Goal: Transaction & Acquisition: Book appointment/travel/reservation

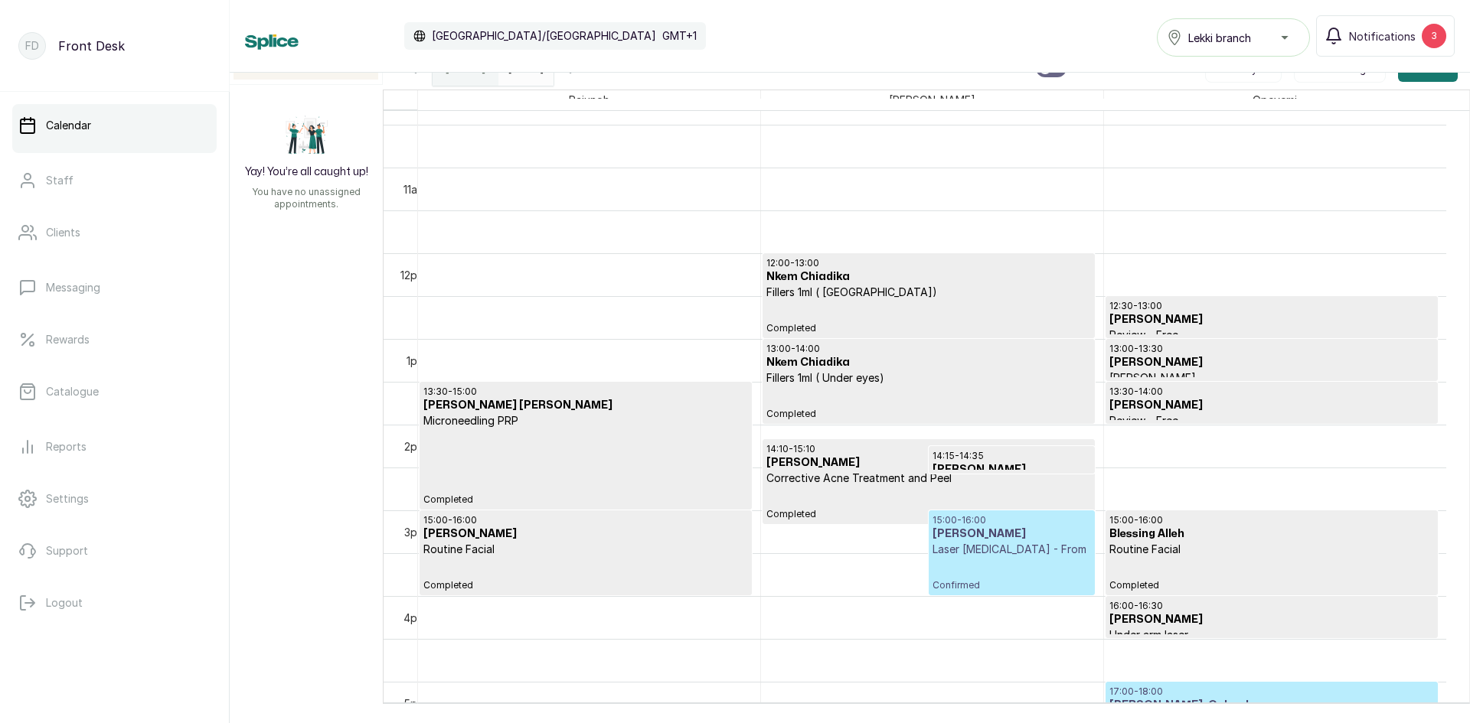
scroll to position [975, 0]
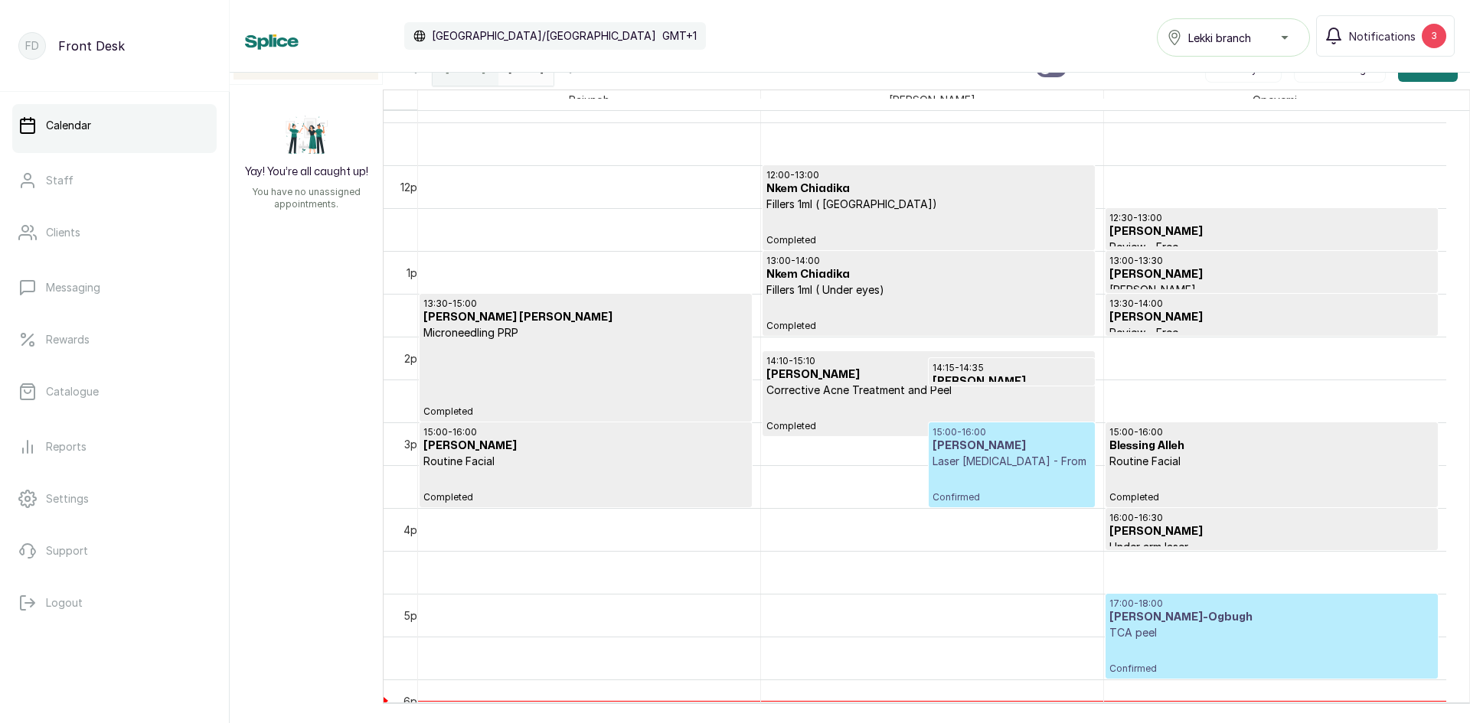
click at [1213, 620] on h3 "[PERSON_NAME]-Ogbugh" at bounding box center [1271, 617] width 325 height 15
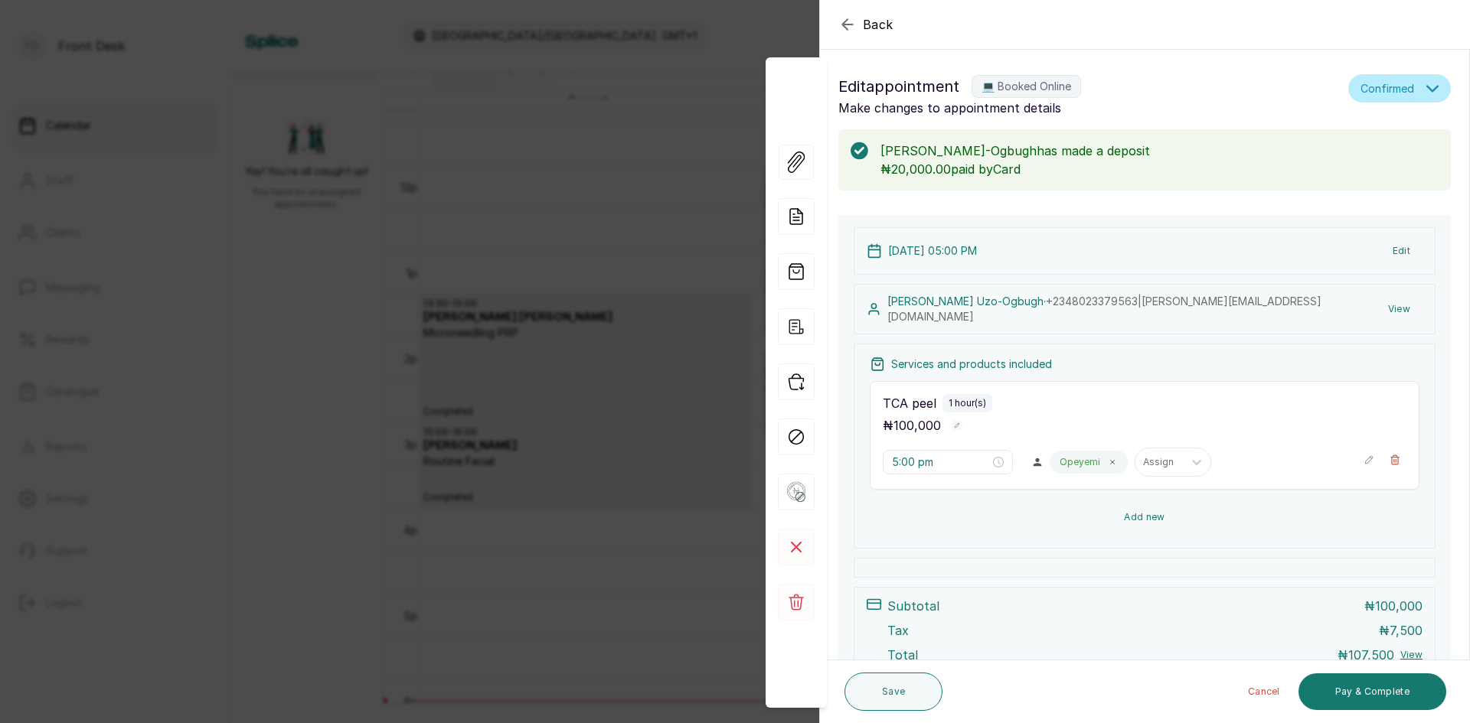
click at [1143, 458] on input "text" at bounding box center [1144, 462] width 2 height 11
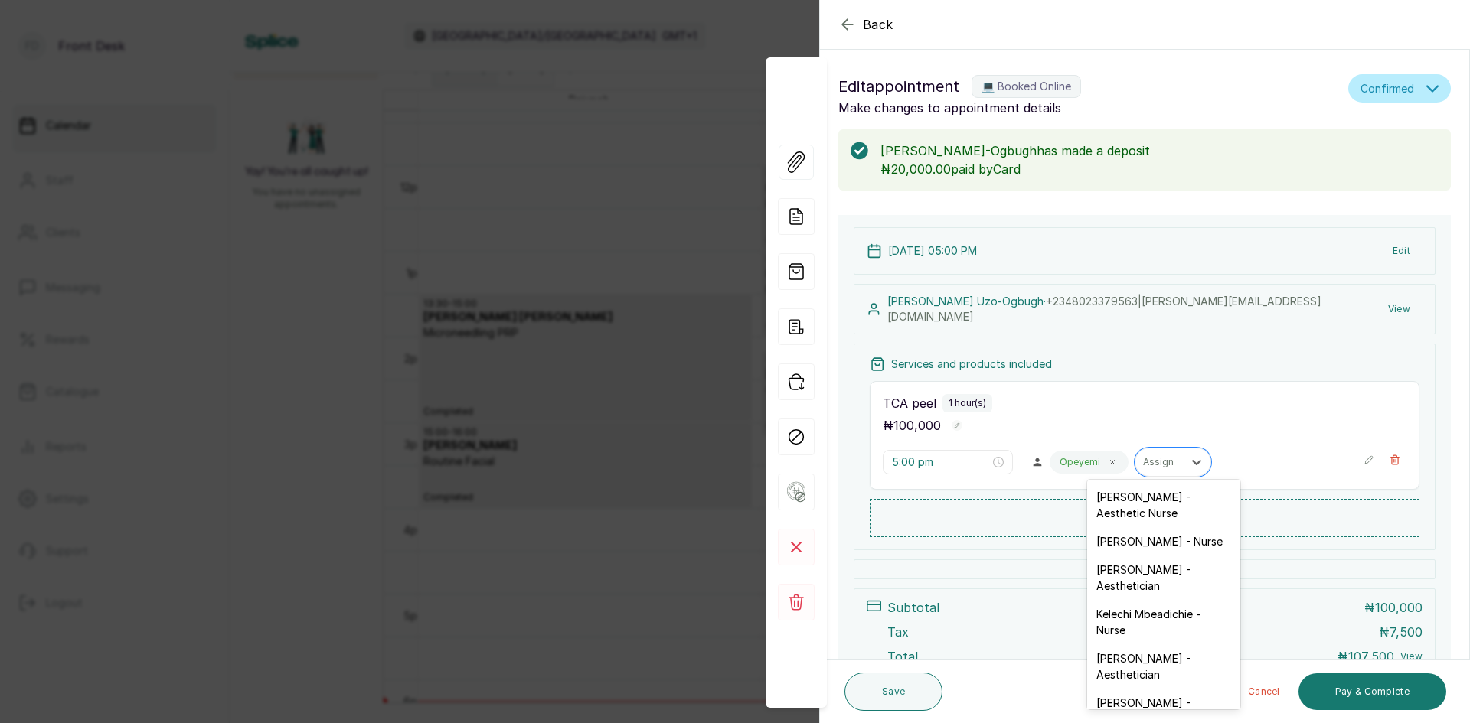
click at [965, 565] on div at bounding box center [1145, 570] width 582 height 20
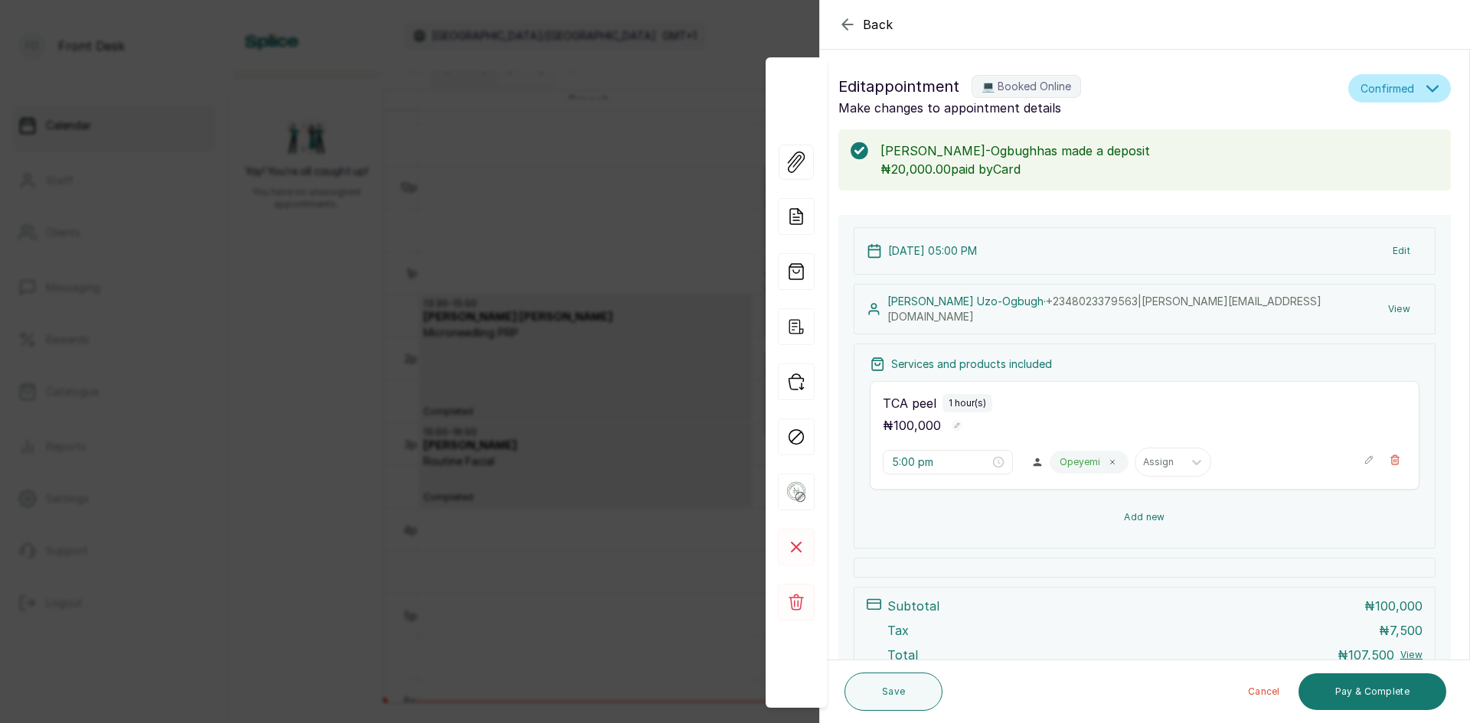
click at [1111, 510] on button "Add new" at bounding box center [1145, 517] width 550 height 37
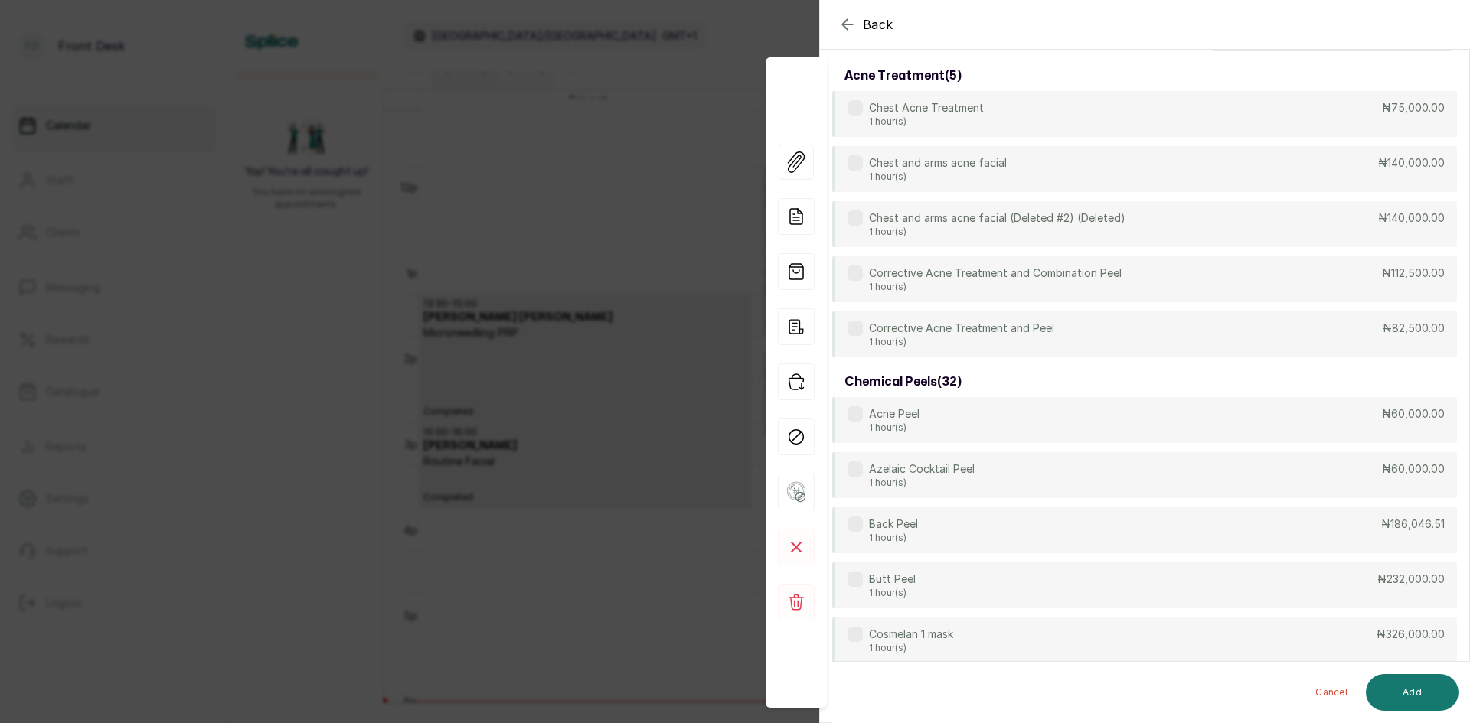
scroll to position [0, 0]
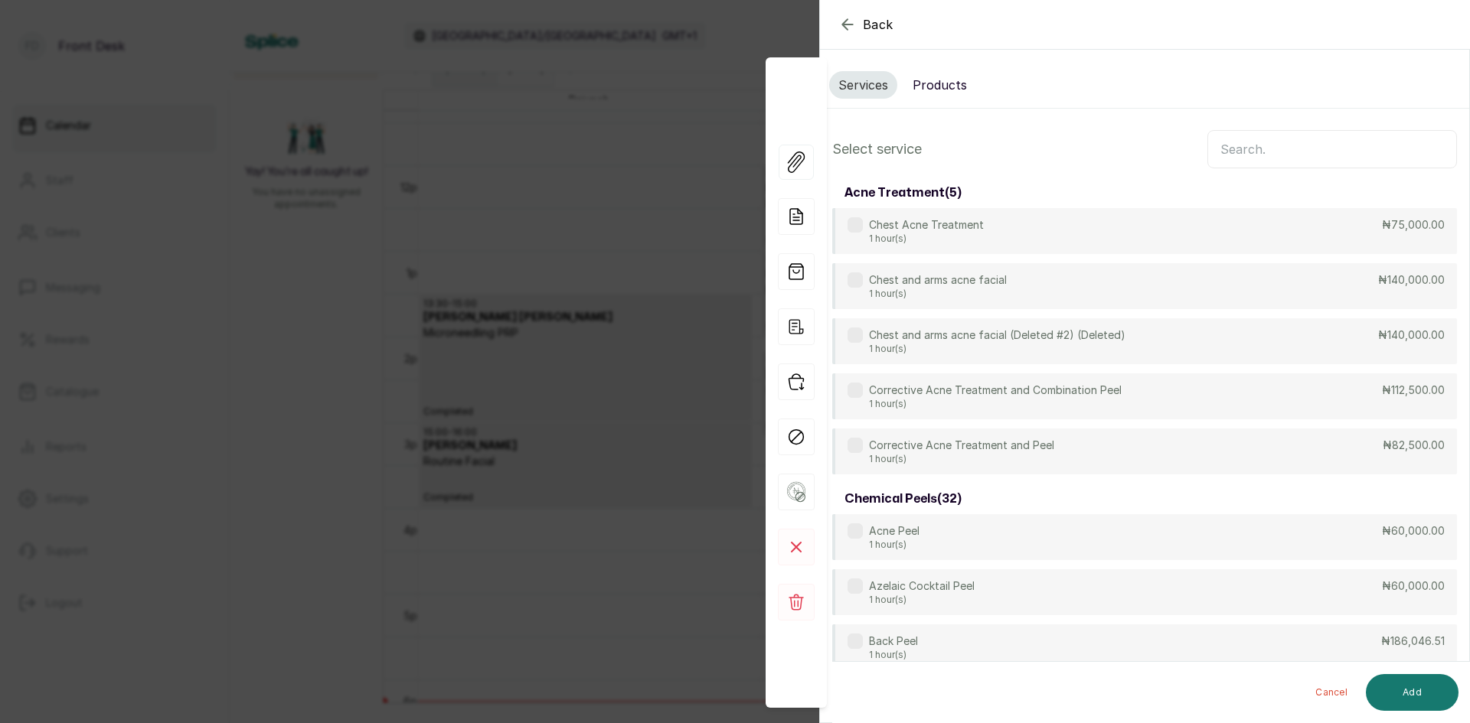
click at [946, 82] on button "Products" at bounding box center [939, 85] width 73 height 28
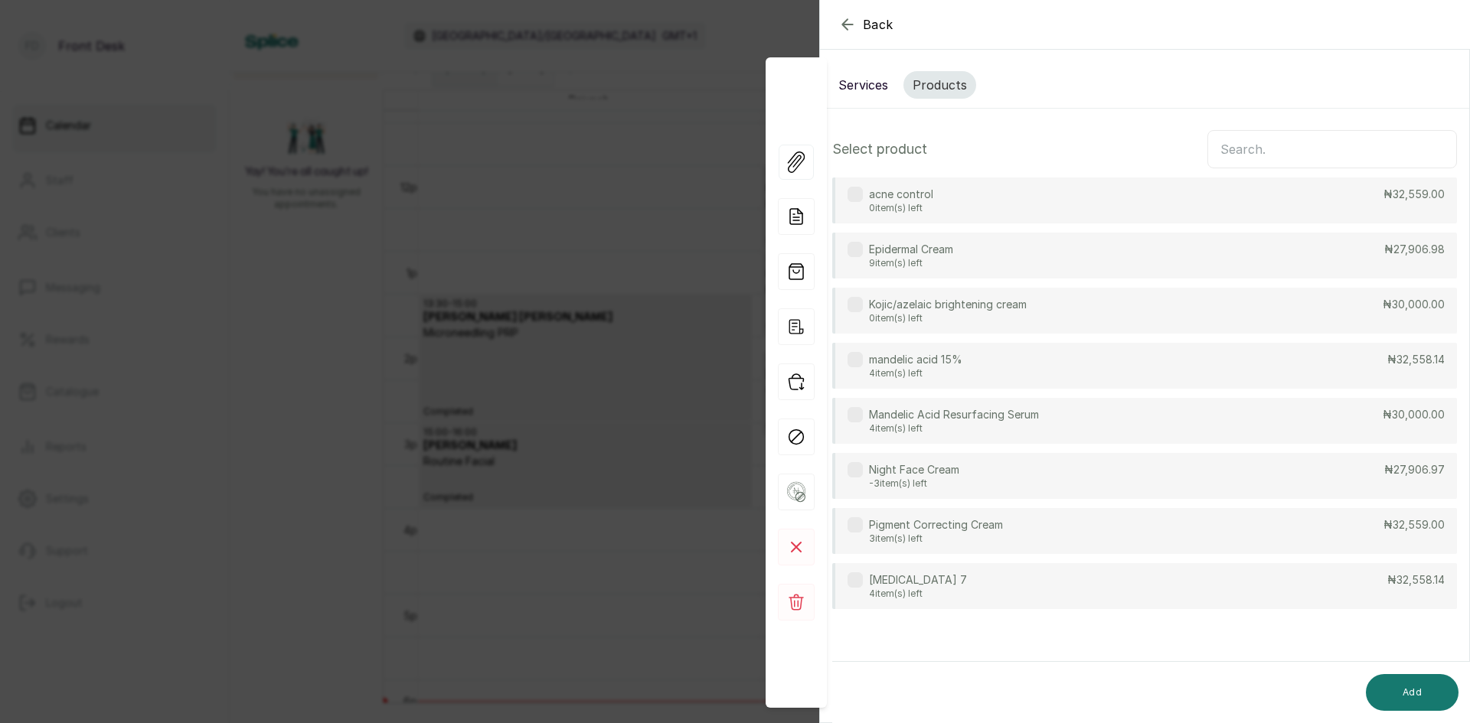
click at [1302, 158] on input "text" at bounding box center [1332, 149] width 250 height 38
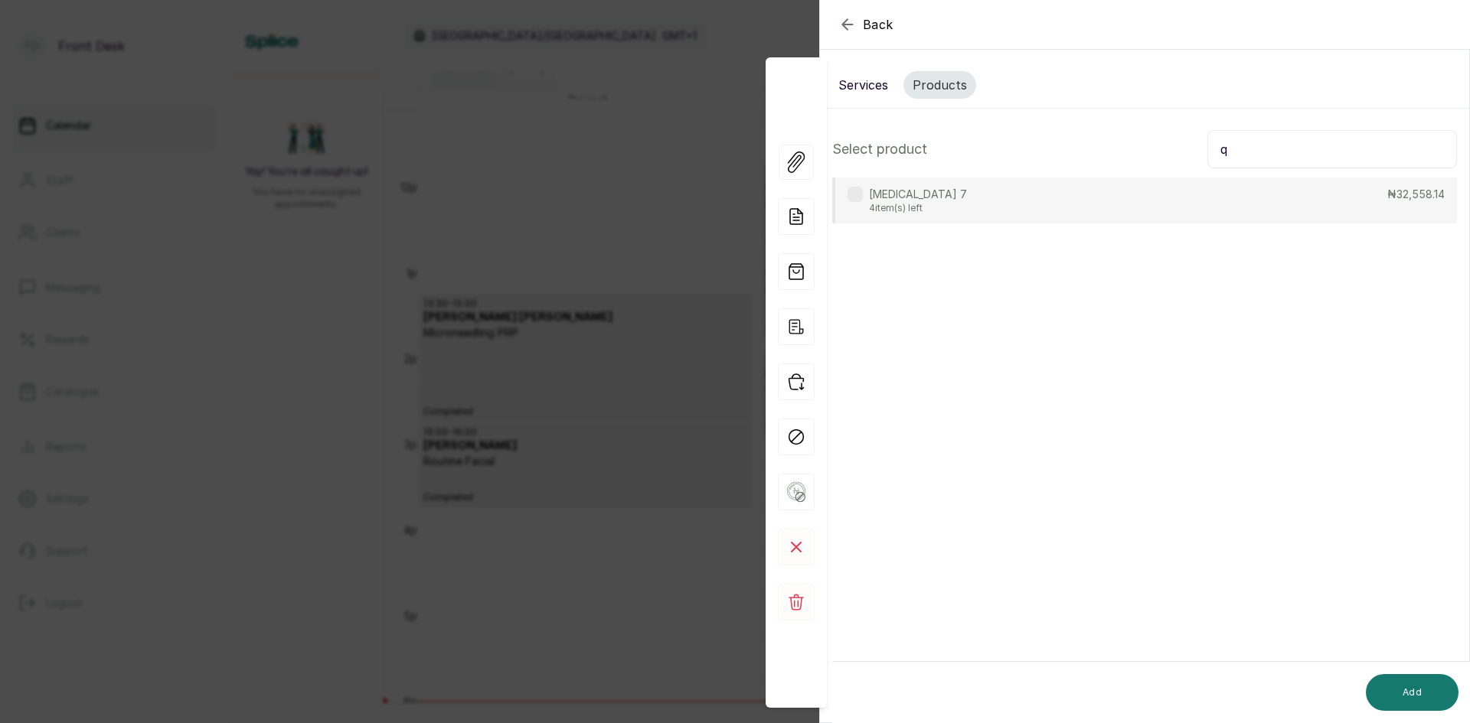
type input "q"
click at [1063, 210] on div "[MEDICAL_DATA] 7 4 item(s) left ₦32,558.14" at bounding box center [1144, 201] width 625 height 46
click at [1419, 683] on button "Add" at bounding box center [1412, 692] width 93 height 37
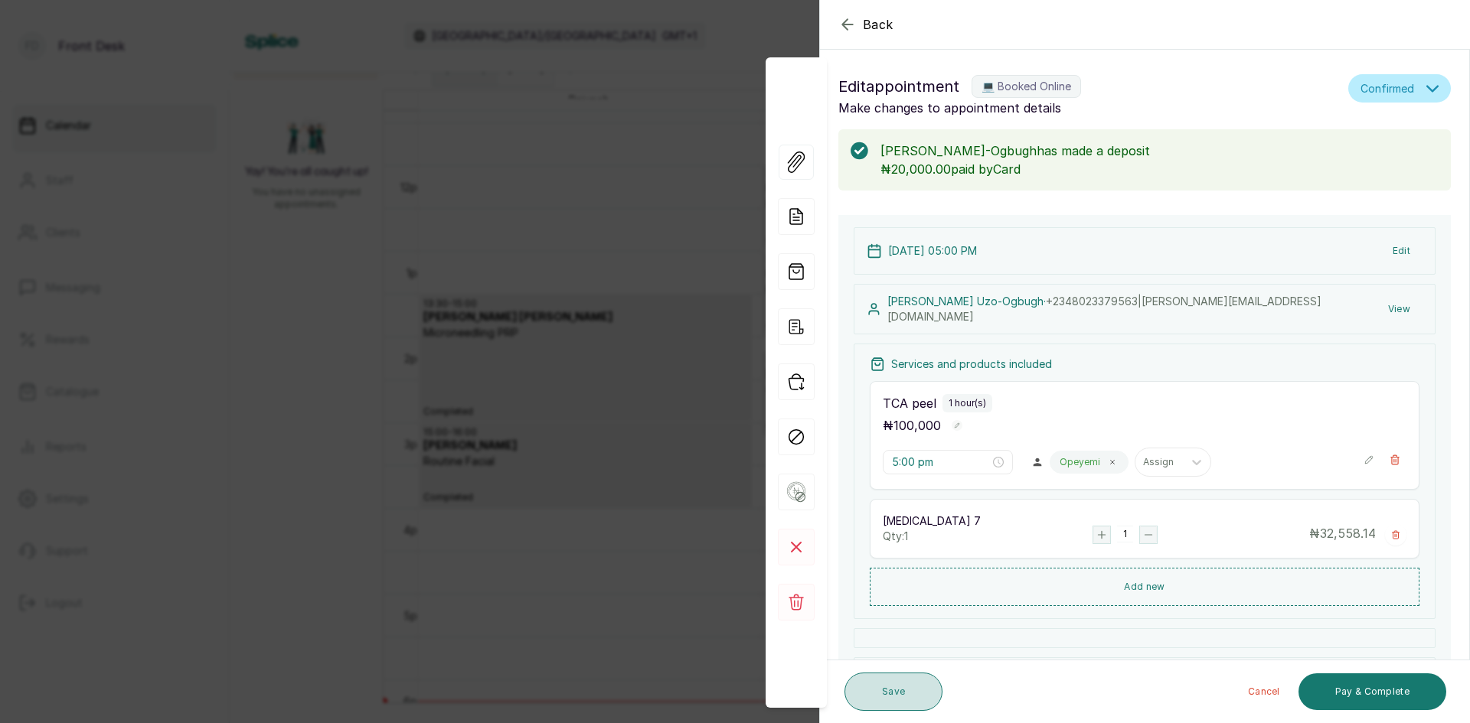
click at [931, 688] on button "Save" at bounding box center [893, 692] width 98 height 38
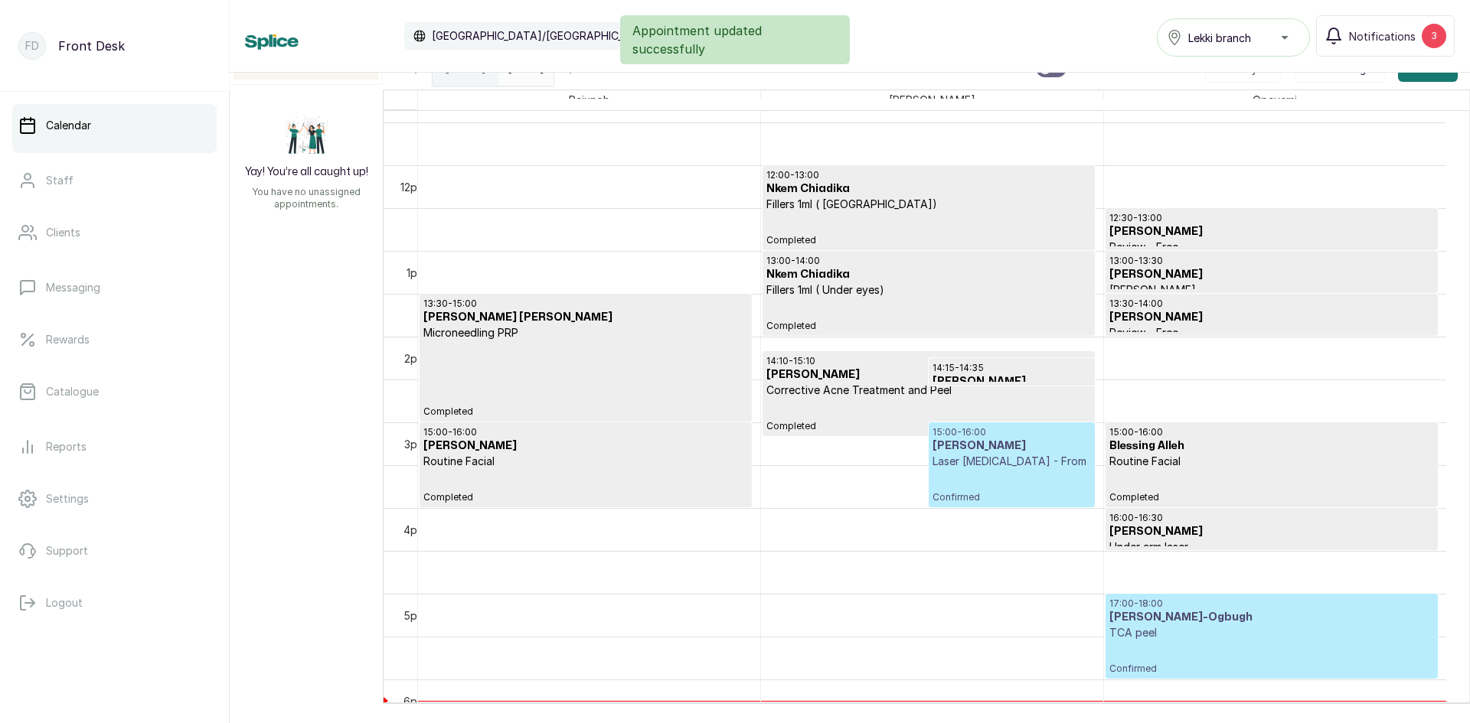
click at [1209, 627] on p "TCA peel" at bounding box center [1271, 632] width 325 height 15
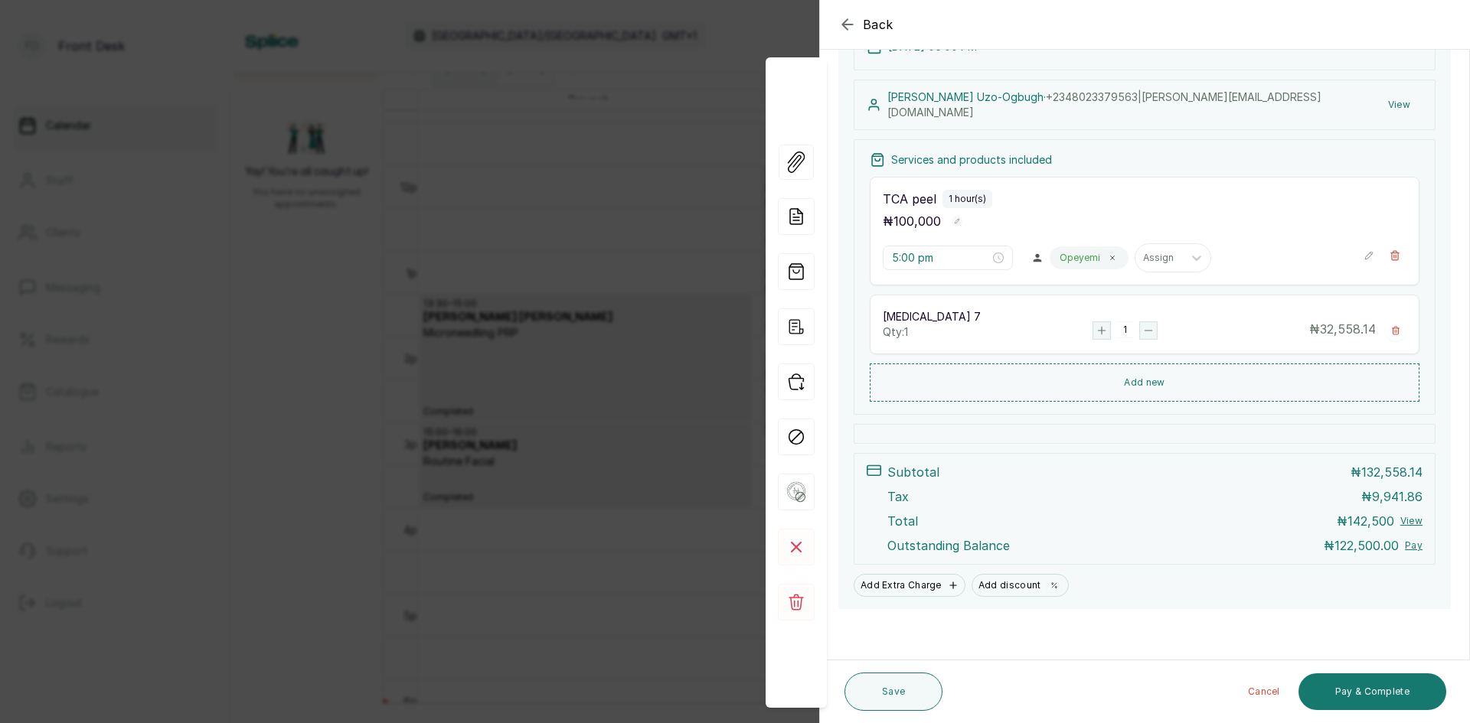
scroll to position [204, 0]
click at [673, 128] on div "Back Appointment Details Edit appointment 💻 Booked Online Make changes to appoi…" at bounding box center [735, 361] width 1470 height 723
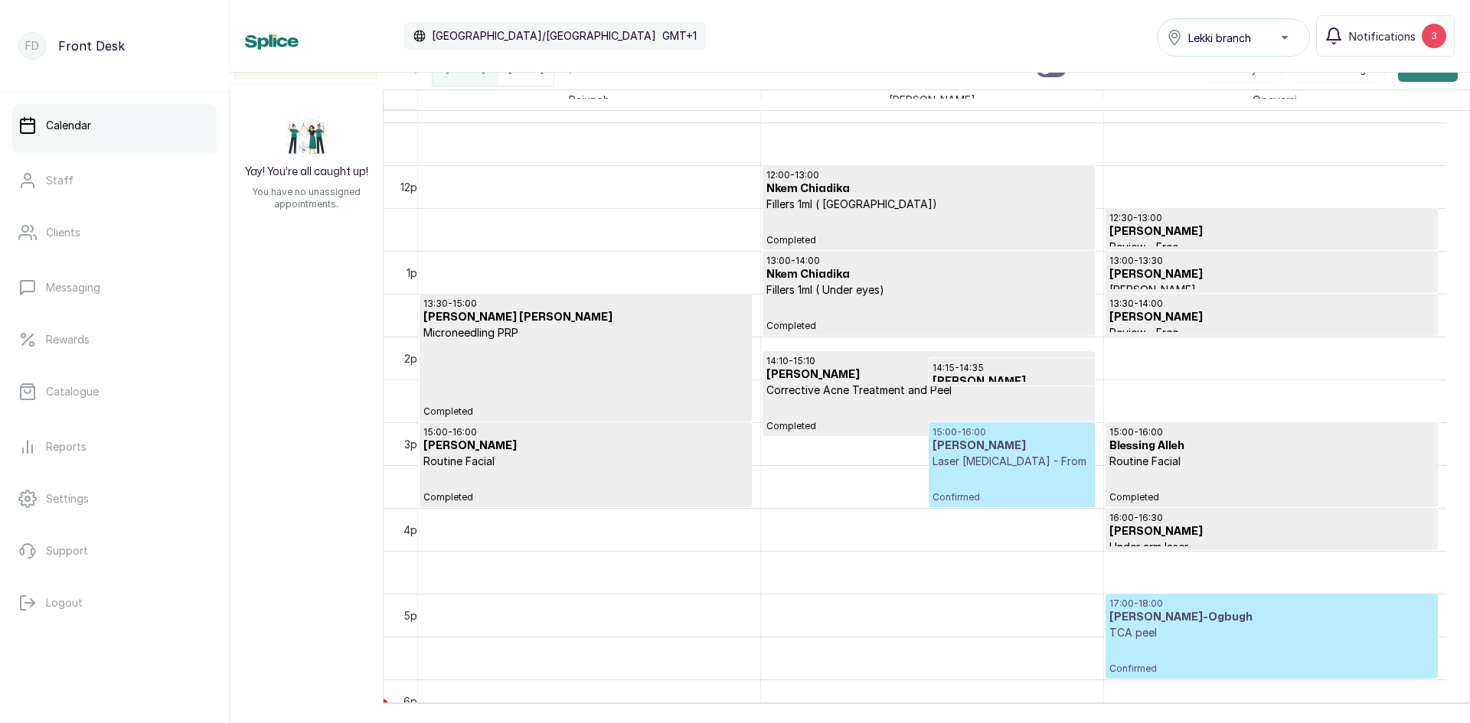
click at [1434, 77] on button "Add +" at bounding box center [1428, 68] width 60 height 28
click at [1378, 107] on span "Add Appointment" at bounding box center [1371, 109] width 147 height 18
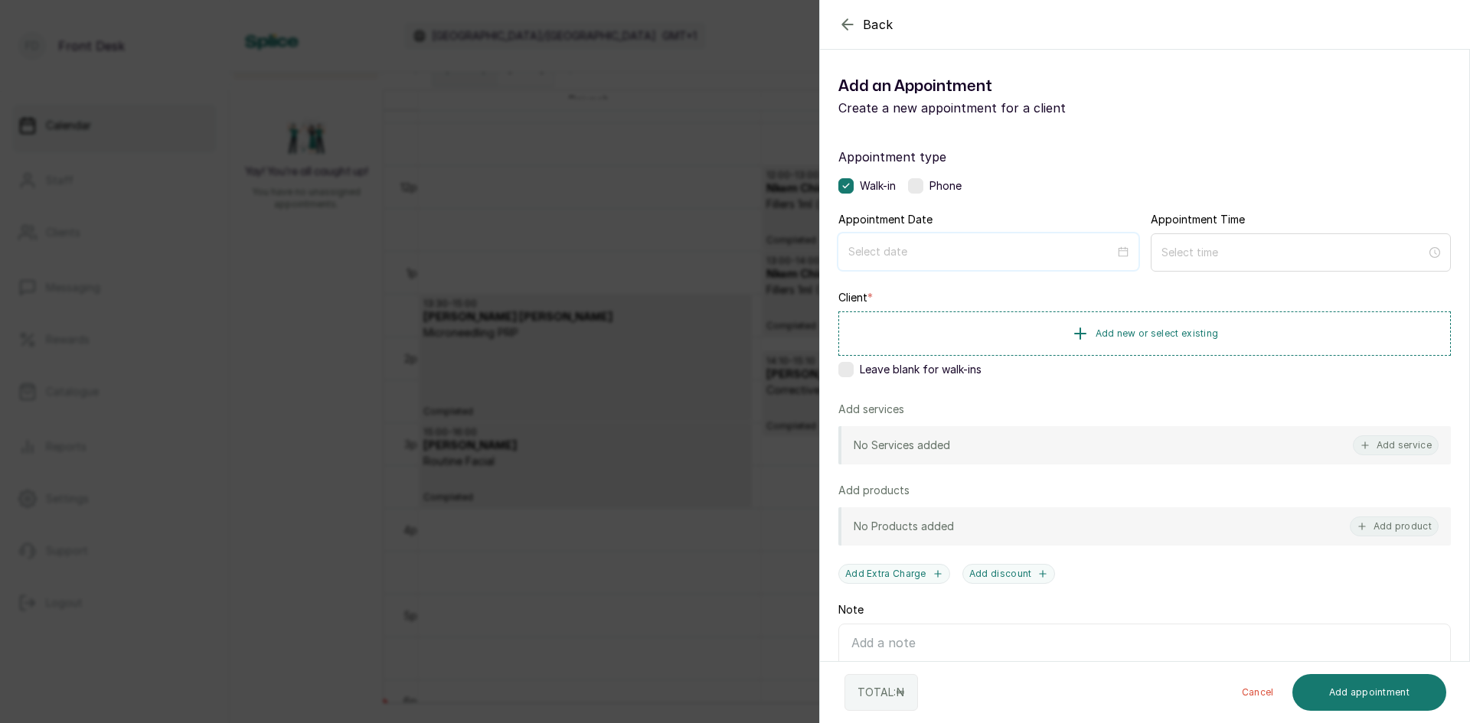
click at [1034, 250] on input at bounding box center [981, 251] width 266 height 17
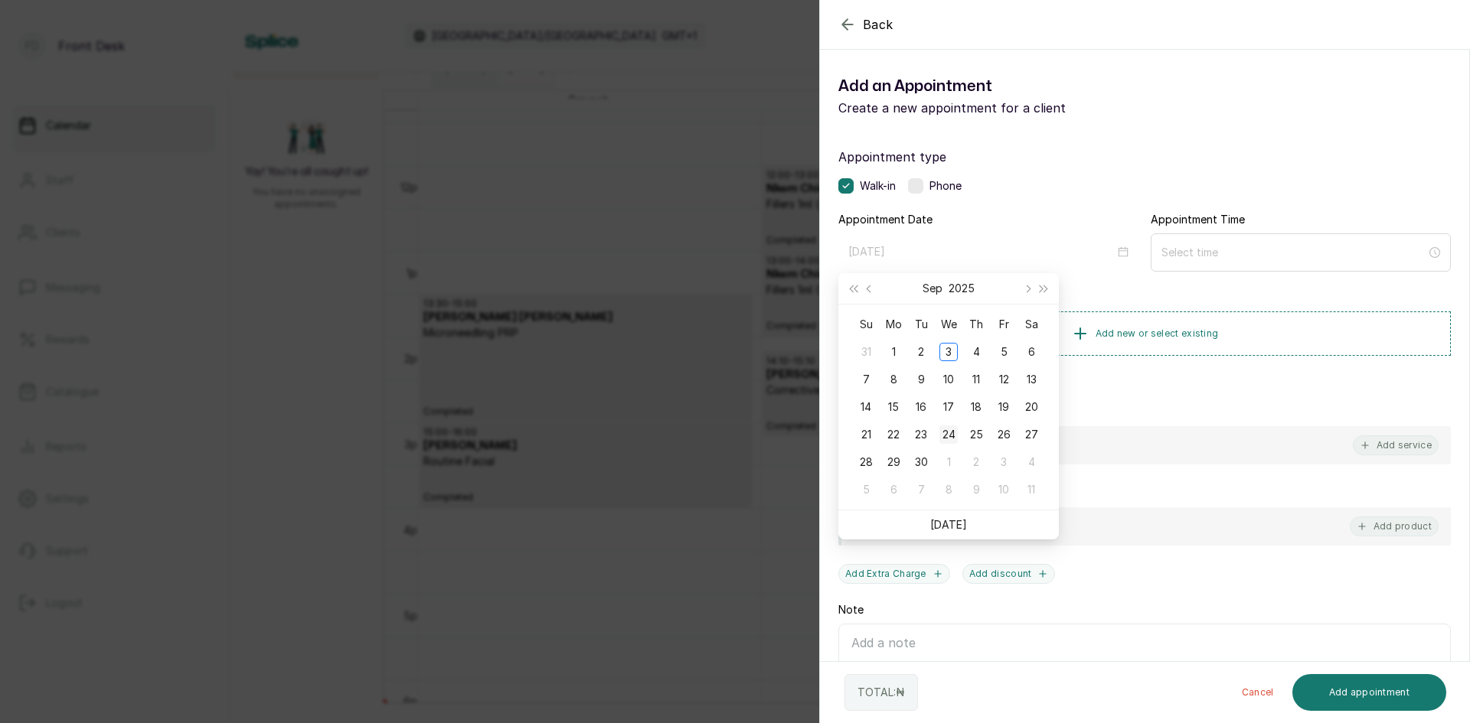
click at [949, 431] on div "24" at bounding box center [948, 435] width 18 height 18
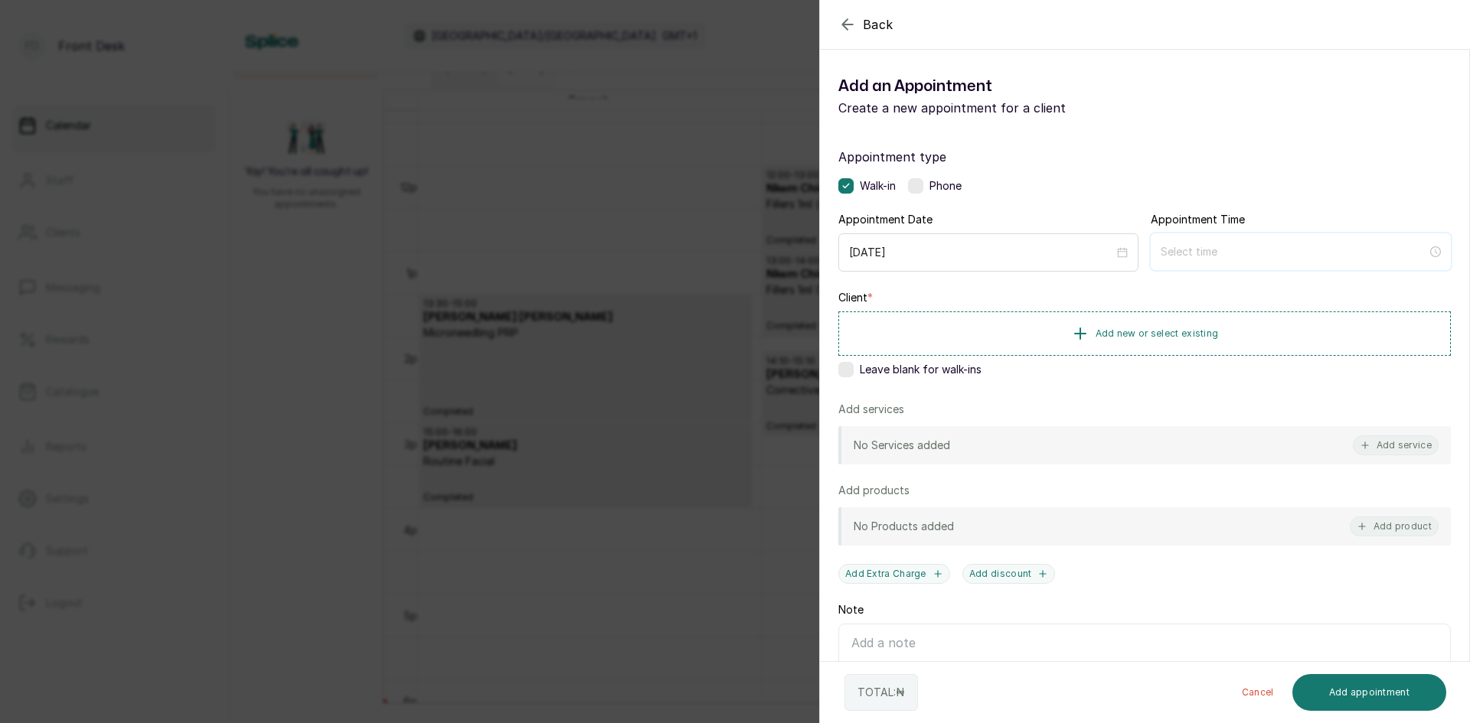
click at [1169, 248] on input at bounding box center [1294, 251] width 266 height 17
click at [1047, 249] on input "[DATE]" at bounding box center [981, 251] width 266 height 17
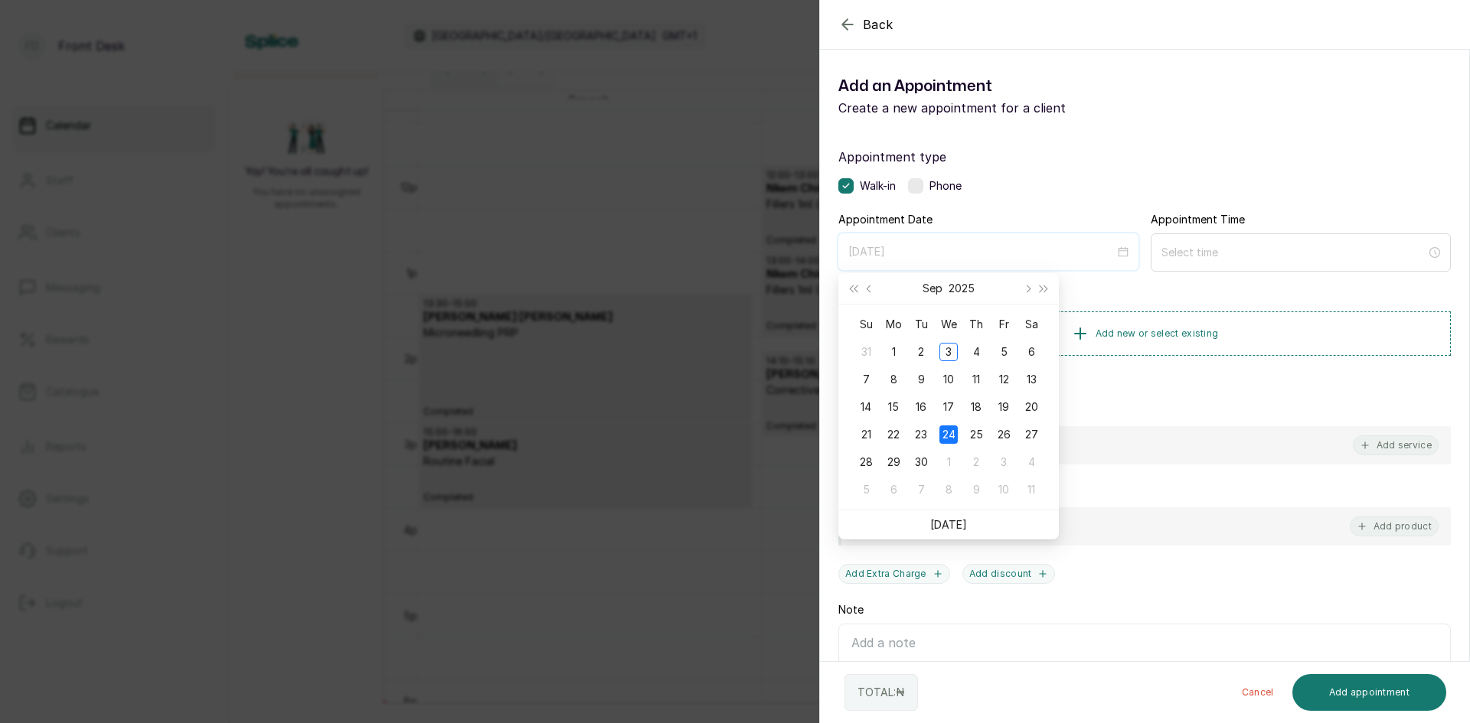
type input "[DATE]"
click at [945, 431] on div "24" at bounding box center [948, 435] width 18 height 18
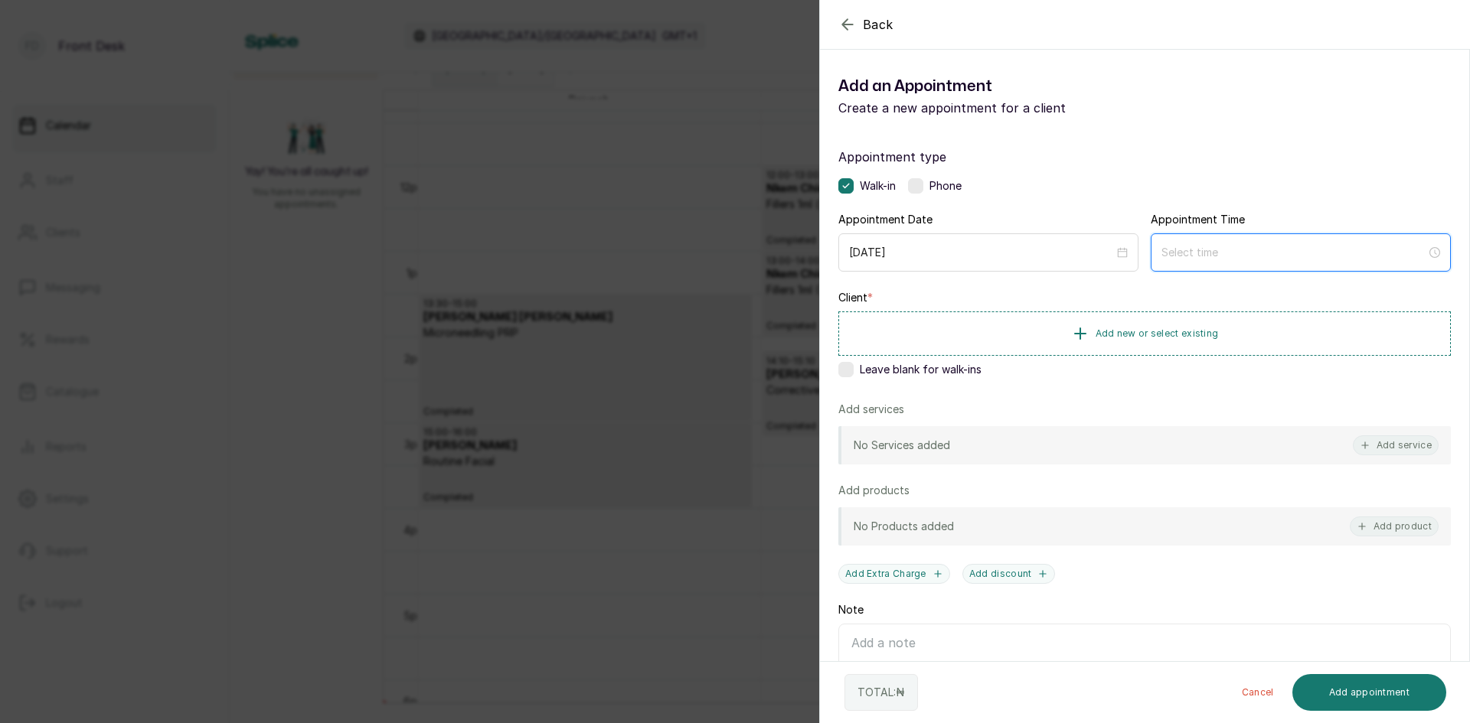
click at [1189, 254] on input at bounding box center [1293, 252] width 265 height 17
type input "12:00 am"
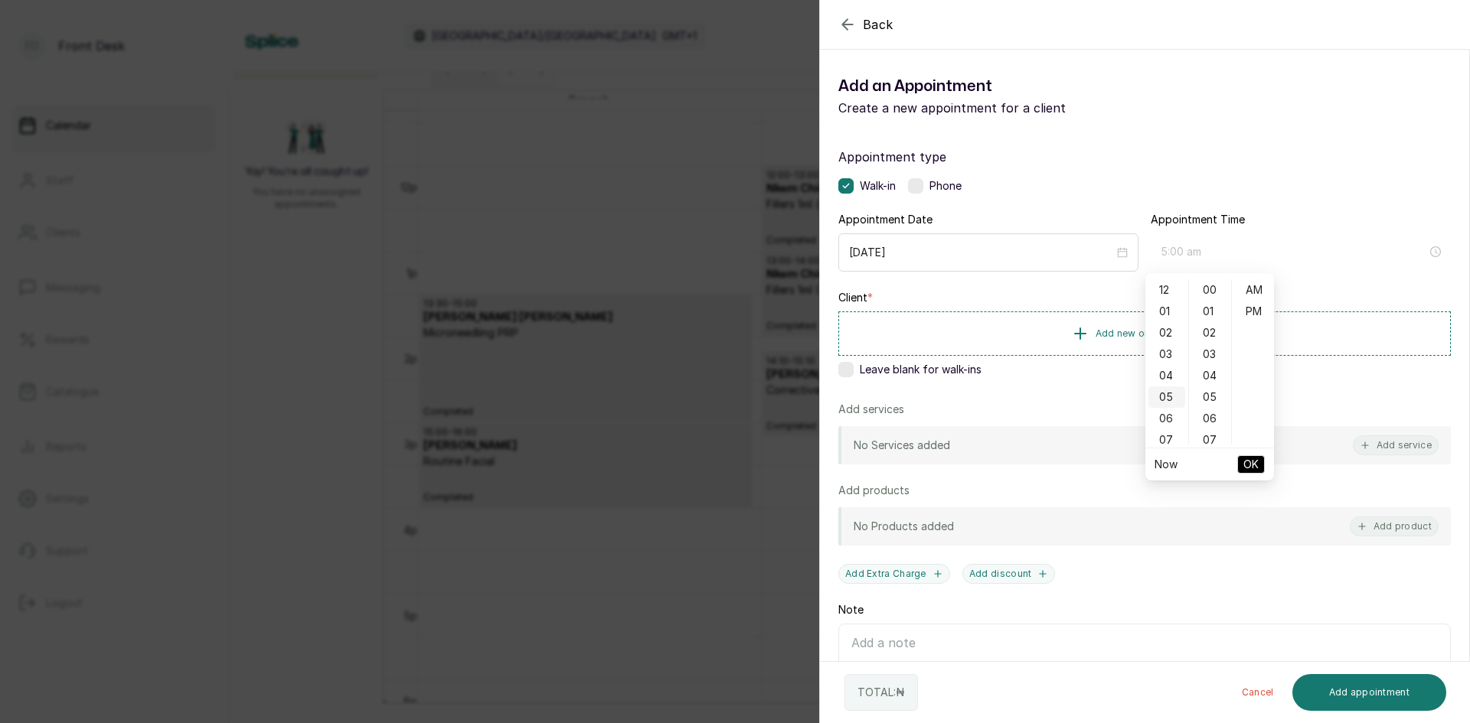
click at [1163, 397] on div "05" at bounding box center [1166, 397] width 37 height 21
type input "5:00 pm"
click at [1249, 309] on div "PM" at bounding box center [1253, 311] width 37 height 21
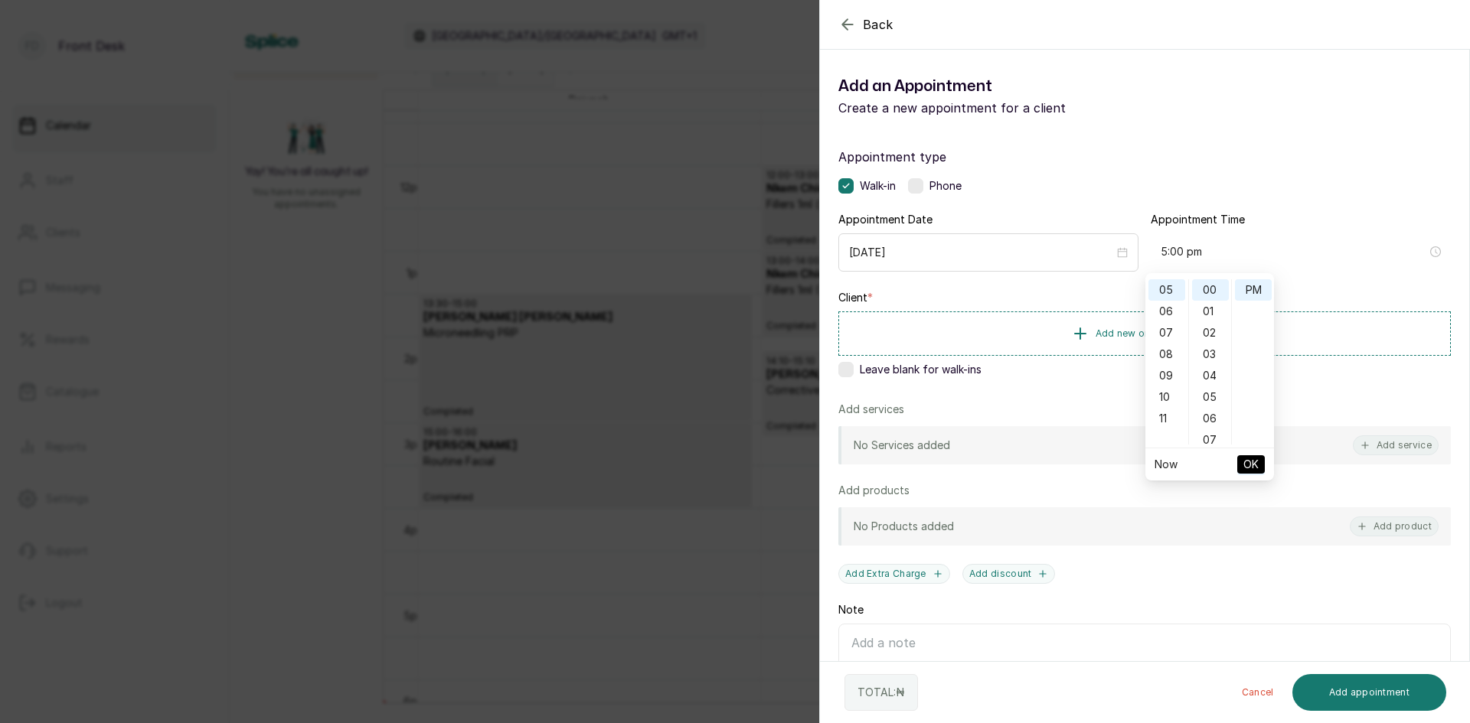
click at [1247, 465] on span "OK" at bounding box center [1250, 464] width 15 height 29
click at [1081, 325] on icon "button" at bounding box center [1080, 333] width 18 height 18
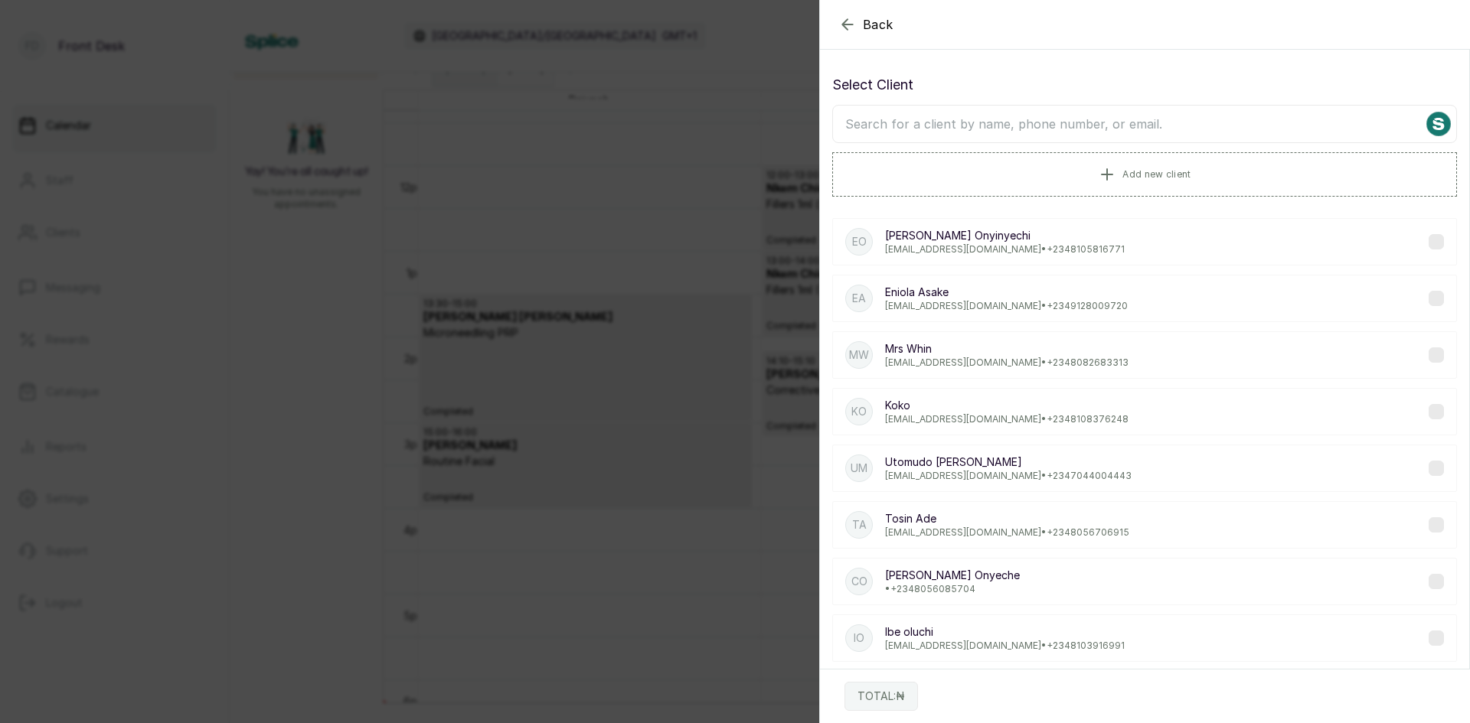
click at [1082, 123] on input "text" at bounding box center [1144, 124] width 625 height 38
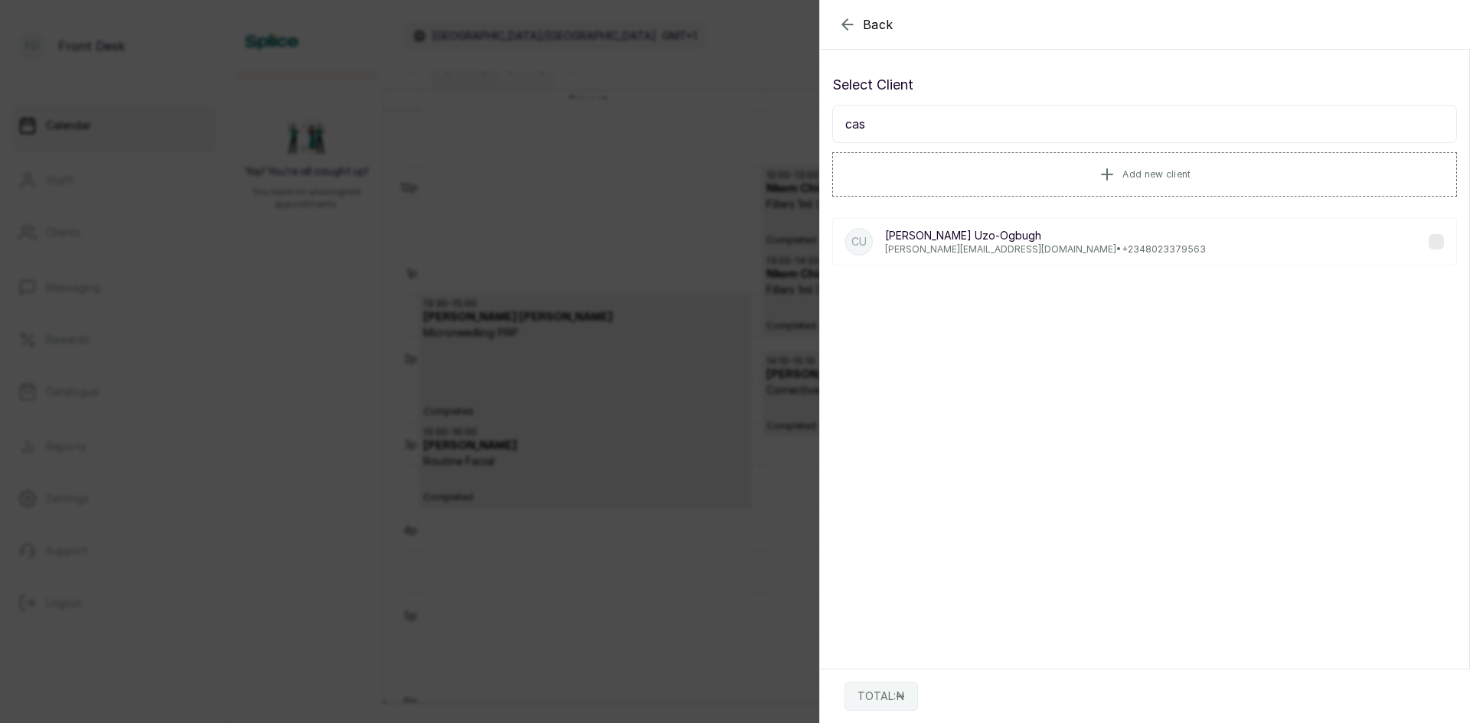
type input "cas"
click at [968, 246] on p "[PERSON_NAME][EMAIL_ADDRESS][DOMAIN_NAME] • [PHONE_NUMBER]" at bounding box center [1045, 249] width 321 height 12
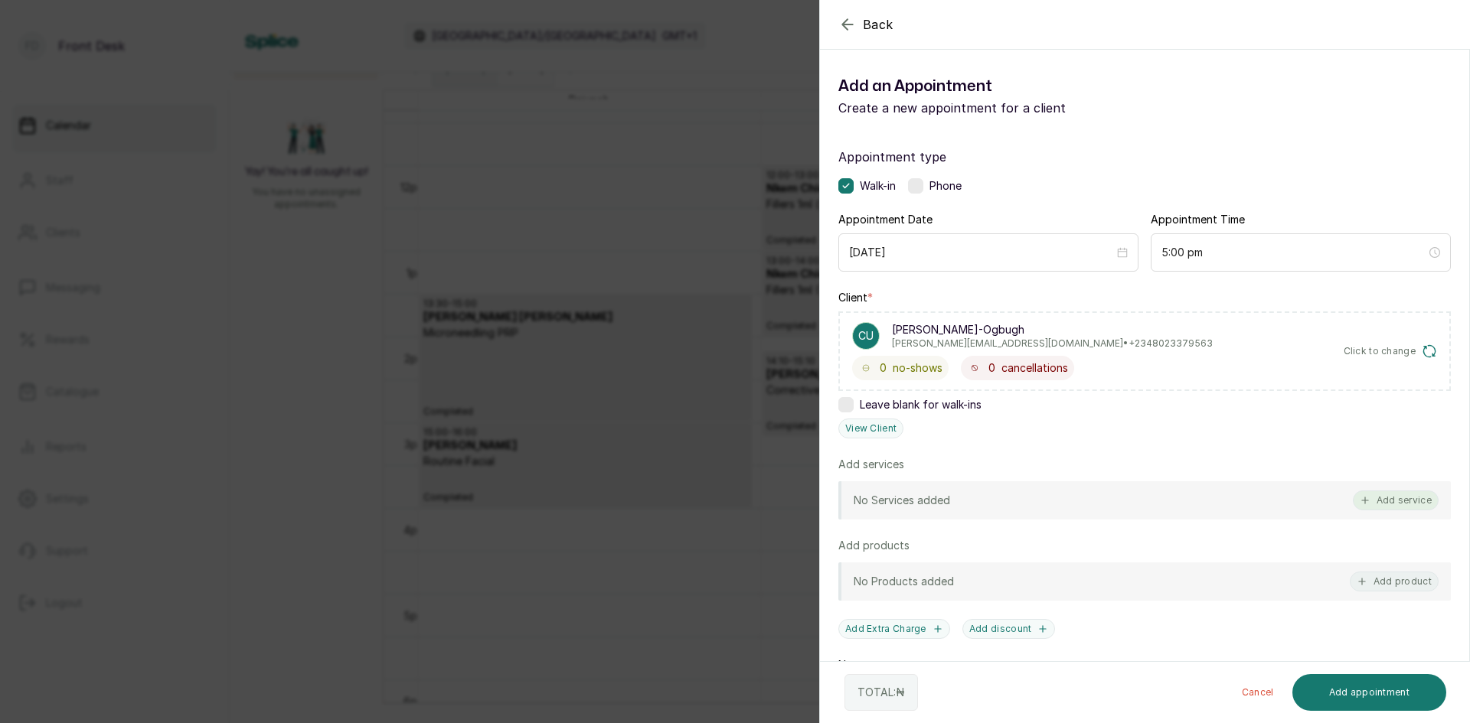
click at [1372, 501] on button "Add service" at bounding box center [1396, 501] width 86 height 20
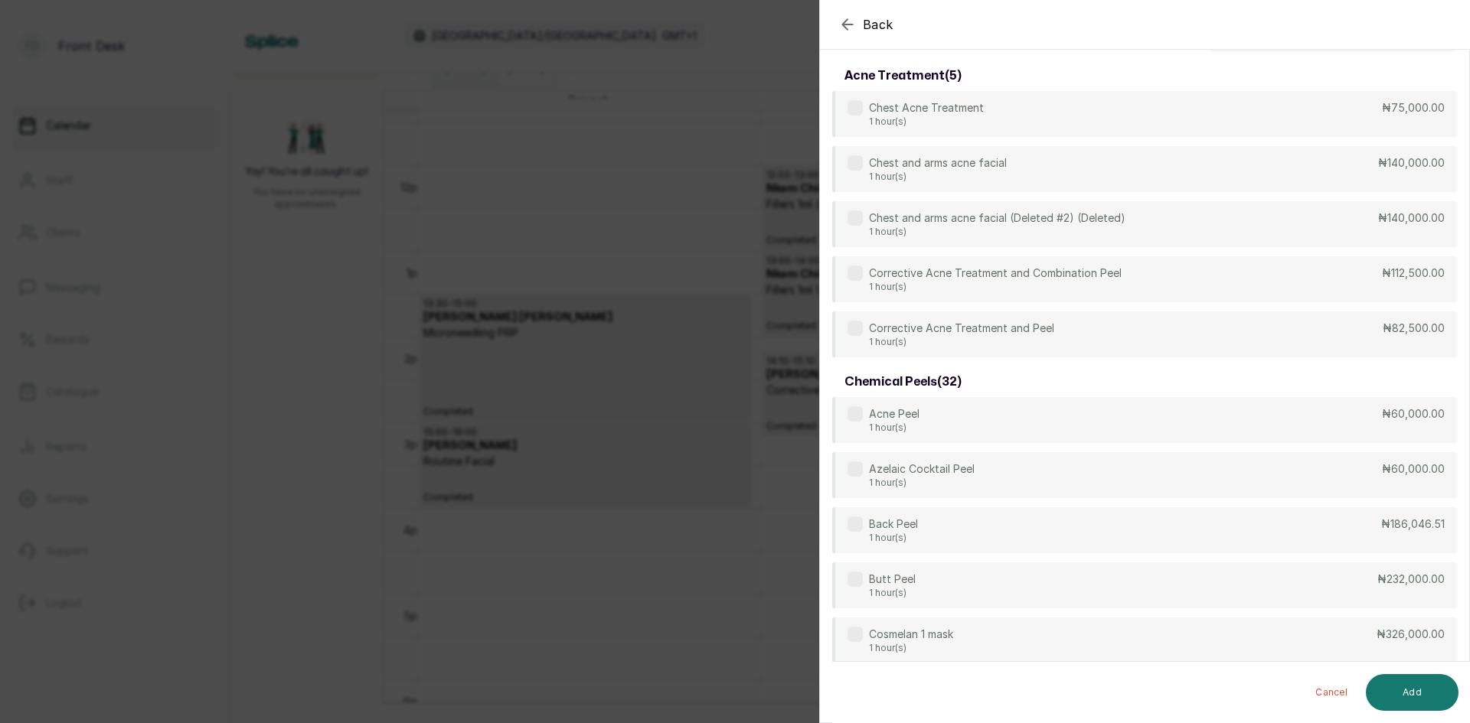
scroll to position [0, 0]
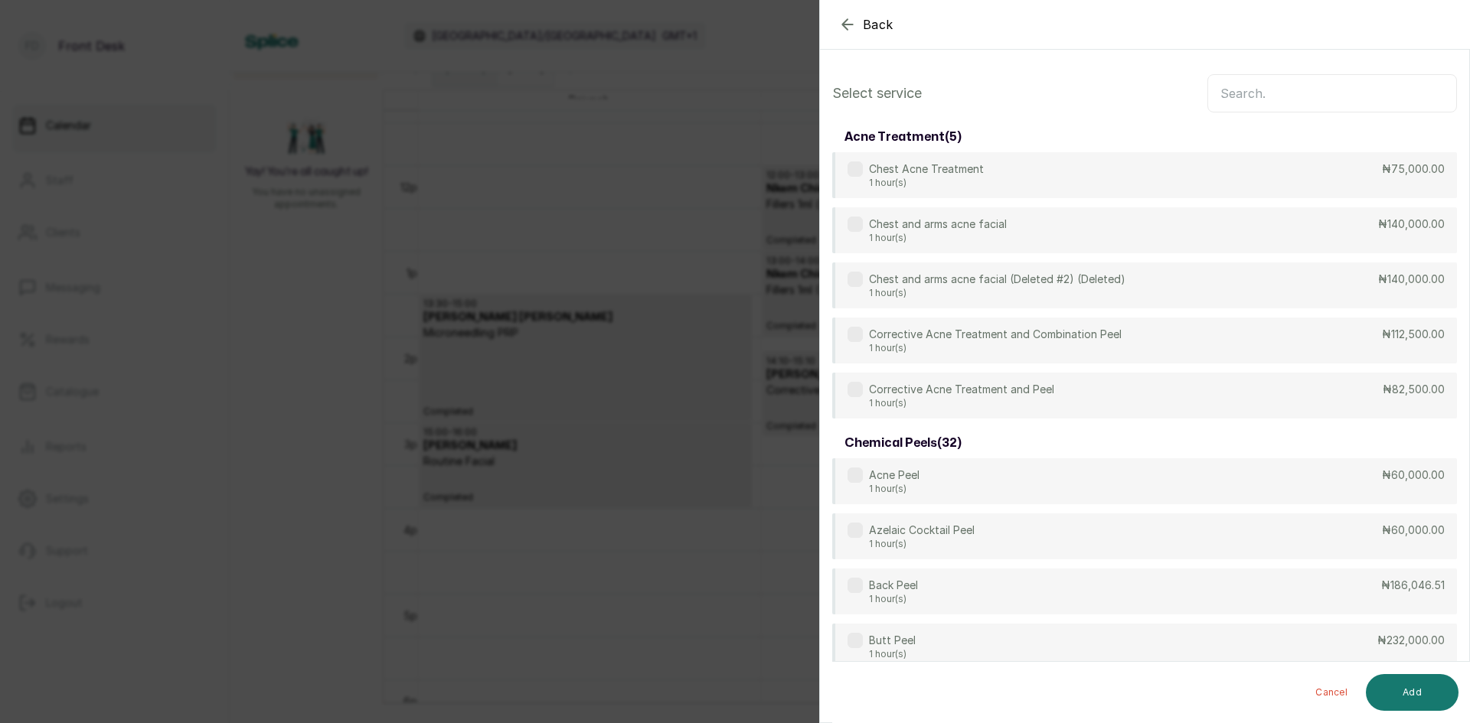
click at [1243, 98] on input "text" at bounding box center [1332, 93] width 250 height 38
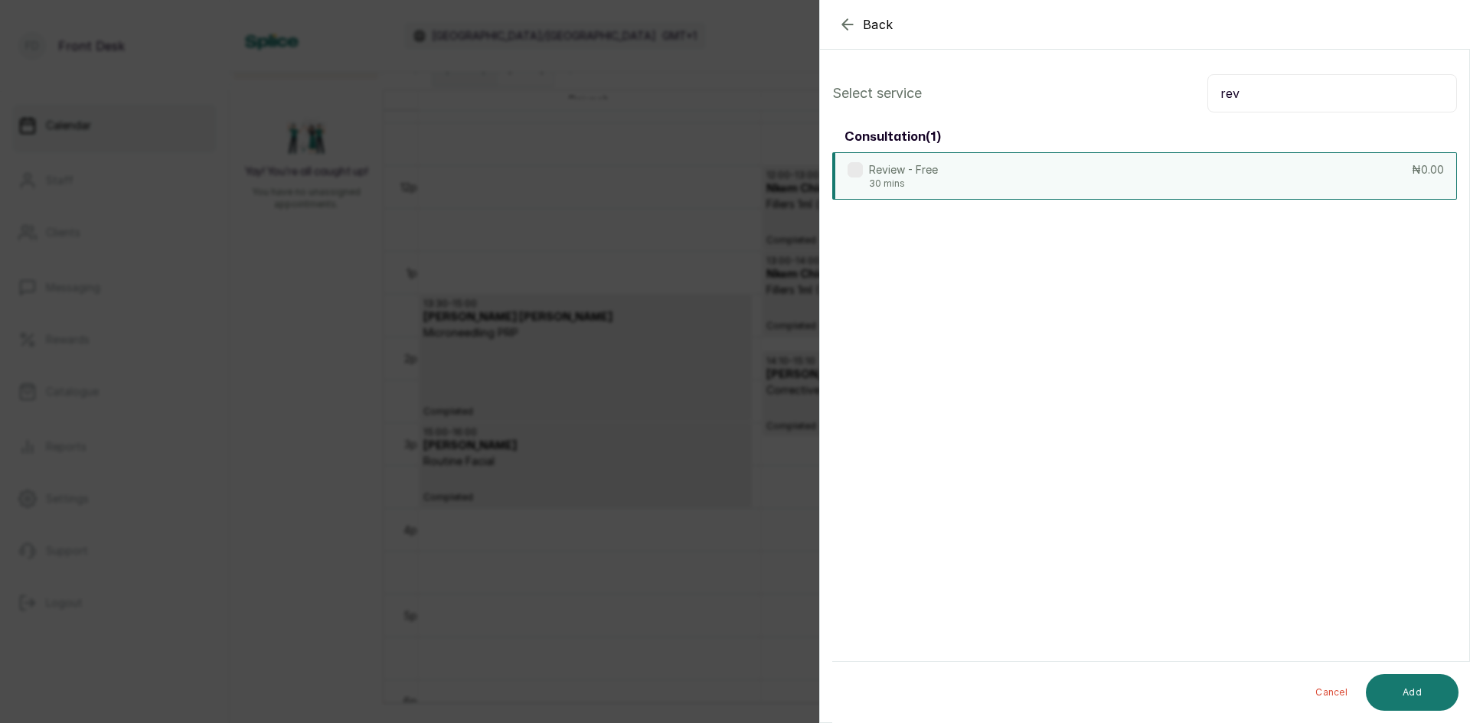
type input "rev"
click at [1121, 178] on div "Review - Free 30 mins ₦0.00" at bounding box center [1144, 175] width 625 height 47
click at [1404, 691] on button "Add" at bounding box center [1412, 692] width 93 height 37
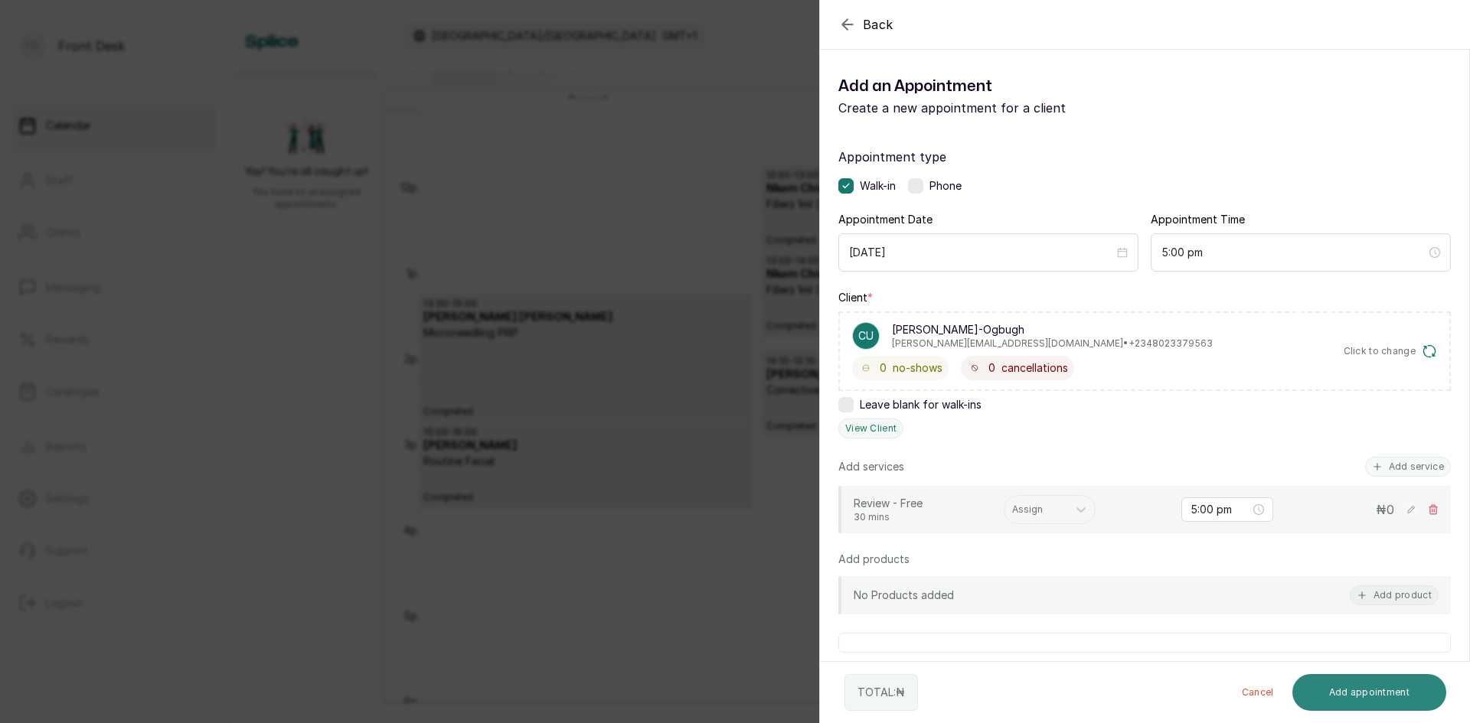
click at [1345, 687] on button "Add appointment" at bounding box center [1369, 692] width 155 height 37
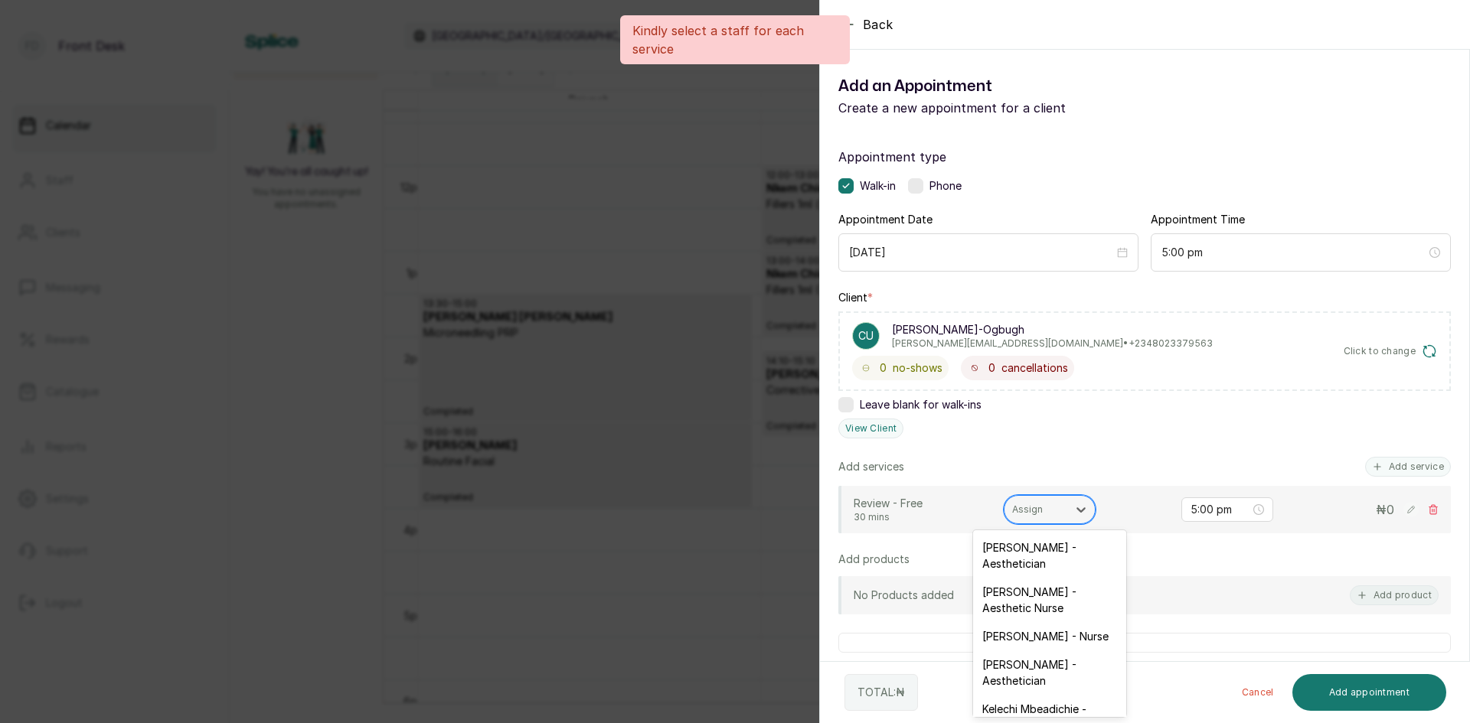
click at [1057, 513] on div at bounding box center [1035, 510] width 47 height 14
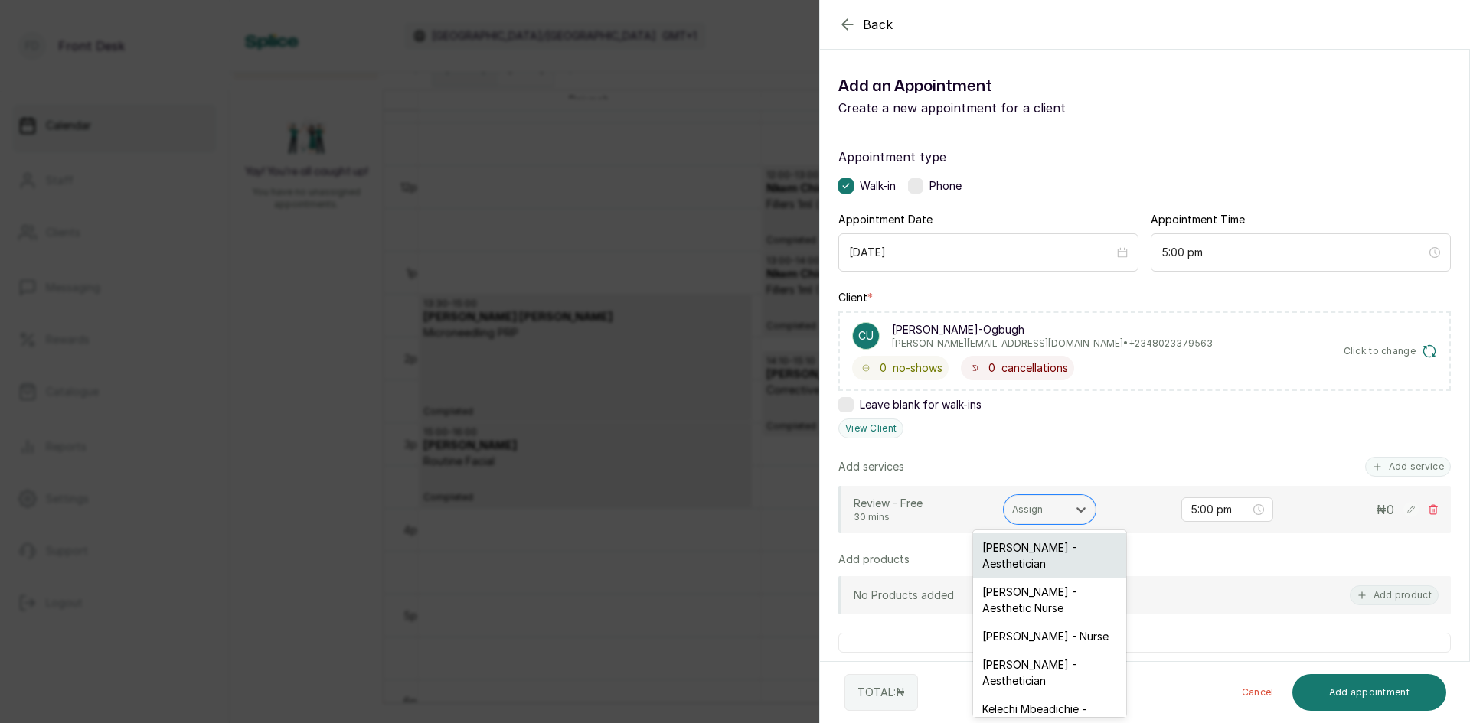
click at [1040, 544] on div "[PERSON_NAME] - Aesthetician" at bounding box center [1049, 556] width 153 height 44
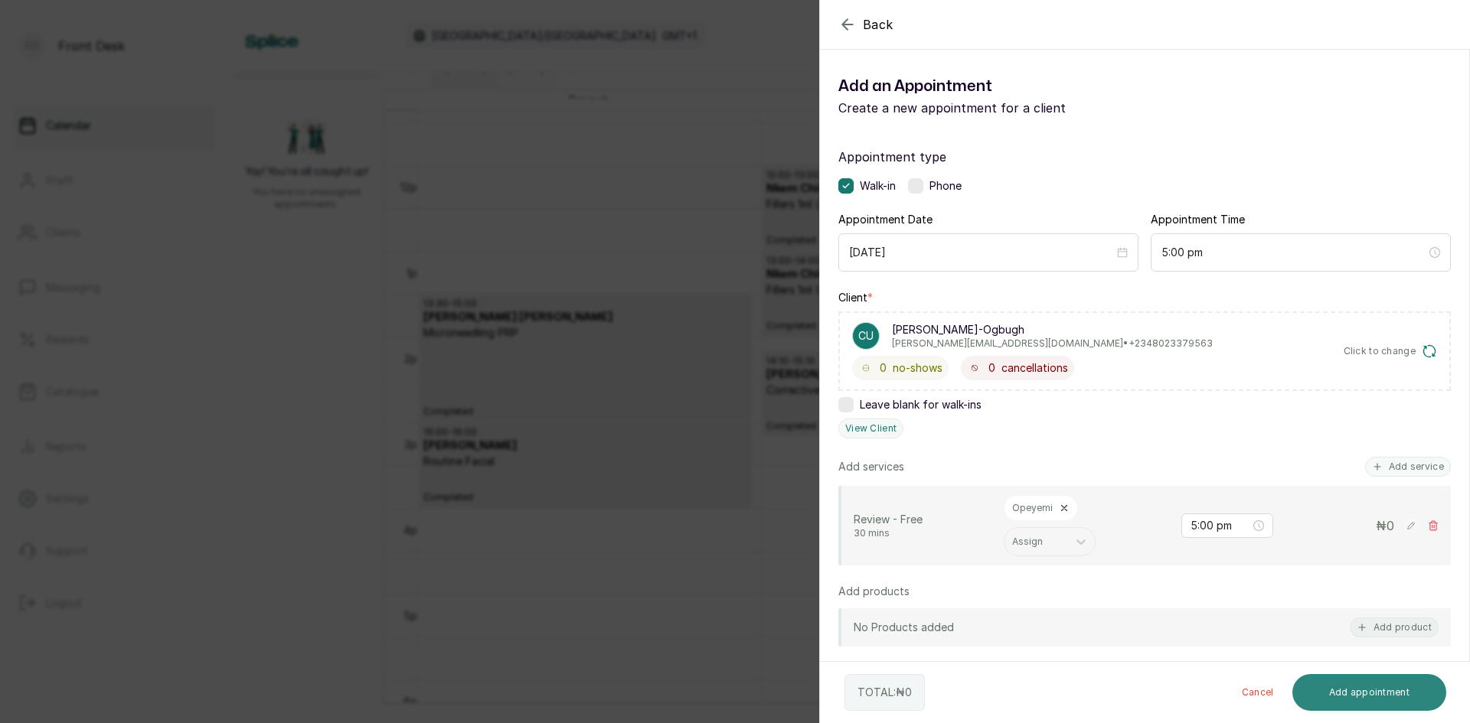
click at [1337, 699] on button "Add appointment" at bounding box center [1369, 692] width 155 height 37
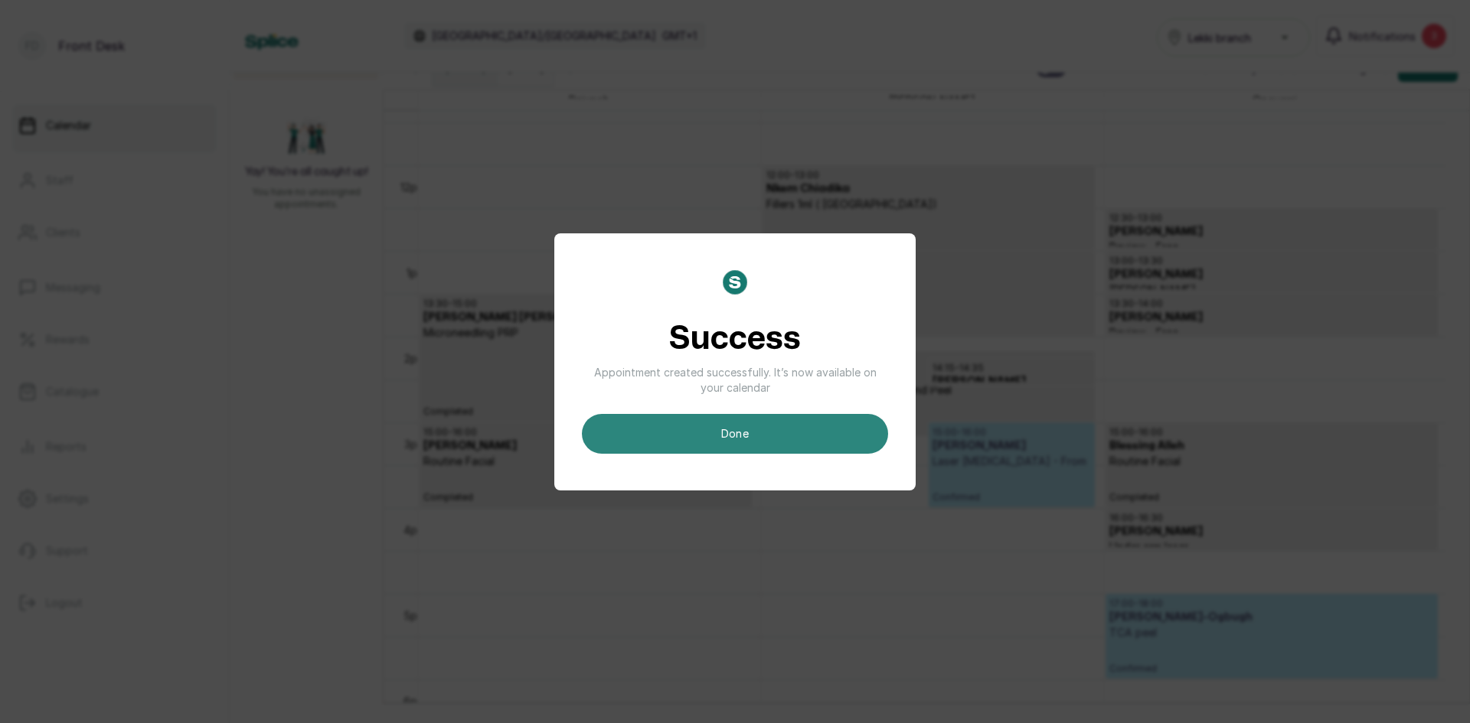
click at [695, 432] on button "done" at bounding box center [735, 434] width 306 height 40
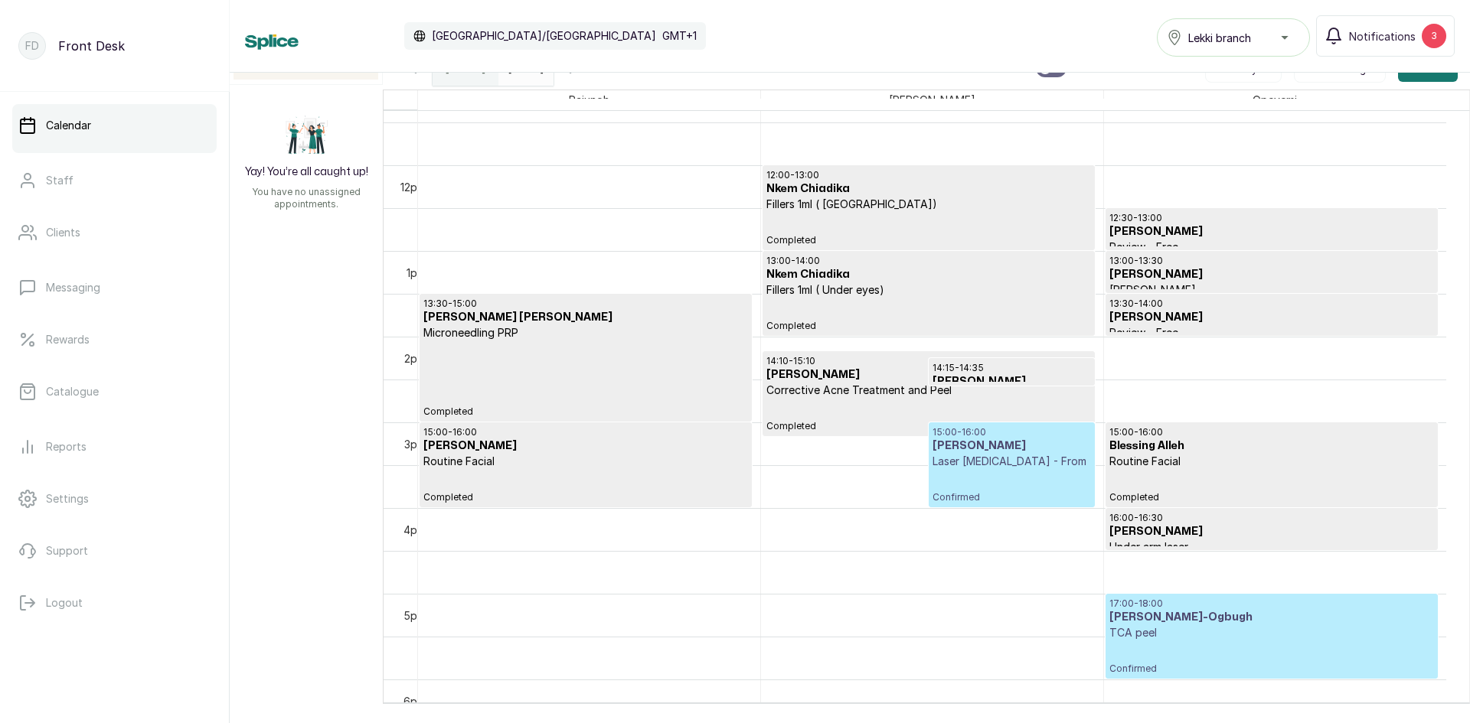
click at [1180, 643] on div "17:00 - 18:00 [PERSON_NAME]-Ogbugh TCA peel Confirmed" at bounding box center [1271, 636] width 325 height 77
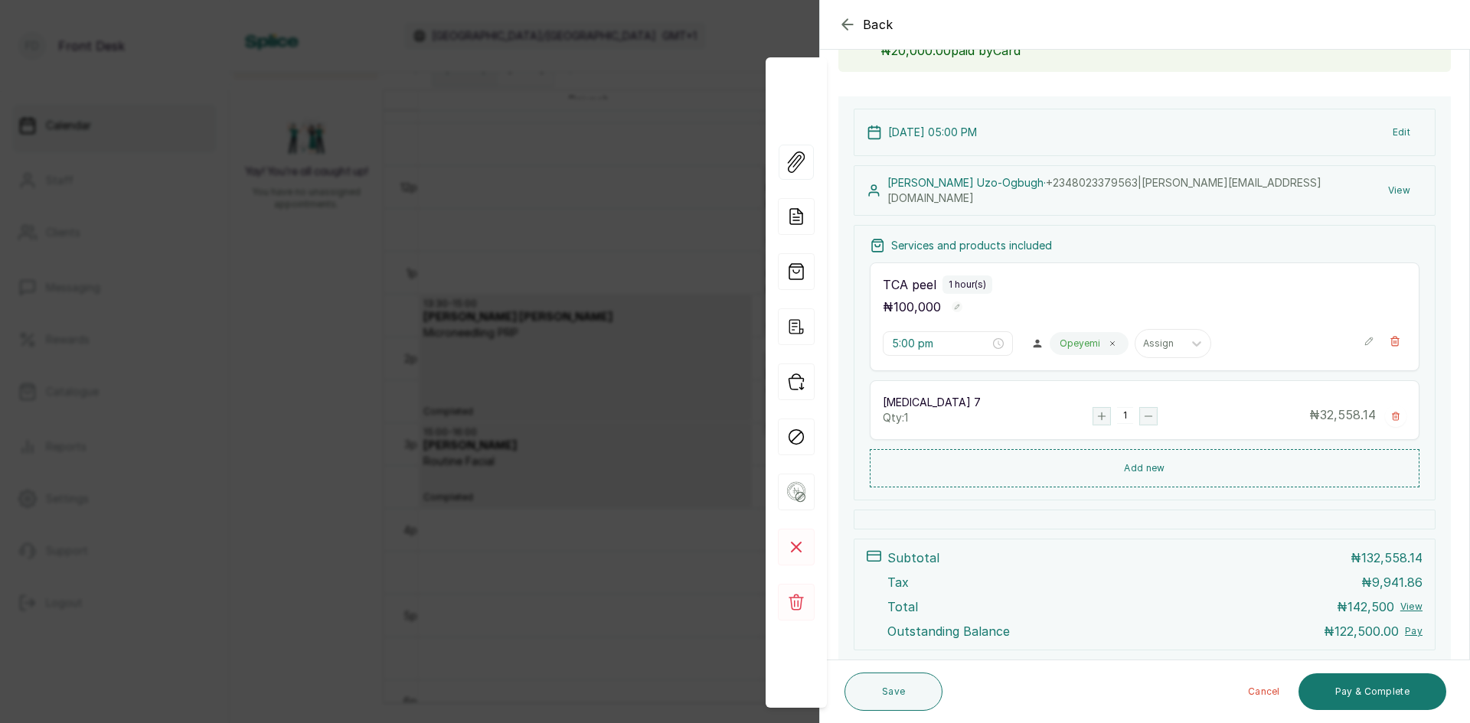
scroll to position [515, 0]
click at [1315, 704] on button "Pay & Complete" at bounding box center [1372, 692] width 148 height 37
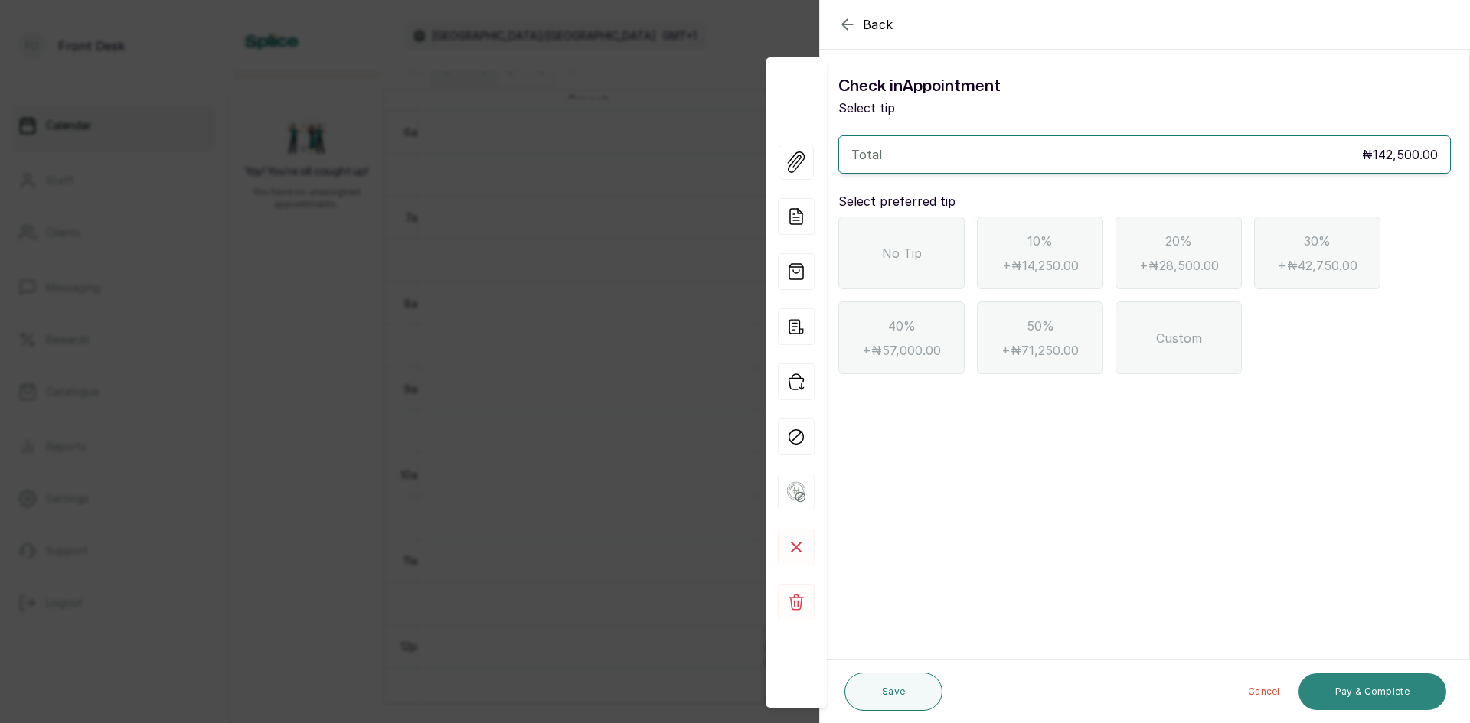
scroll to position [0, 0]
click at [883, 261] on span "No Tip" at bounding box center [902, 253] width 40 height 18
click at [1328, 695] on button "Pay & Complete" at bounding box center [1372, 692] width 148 height 37
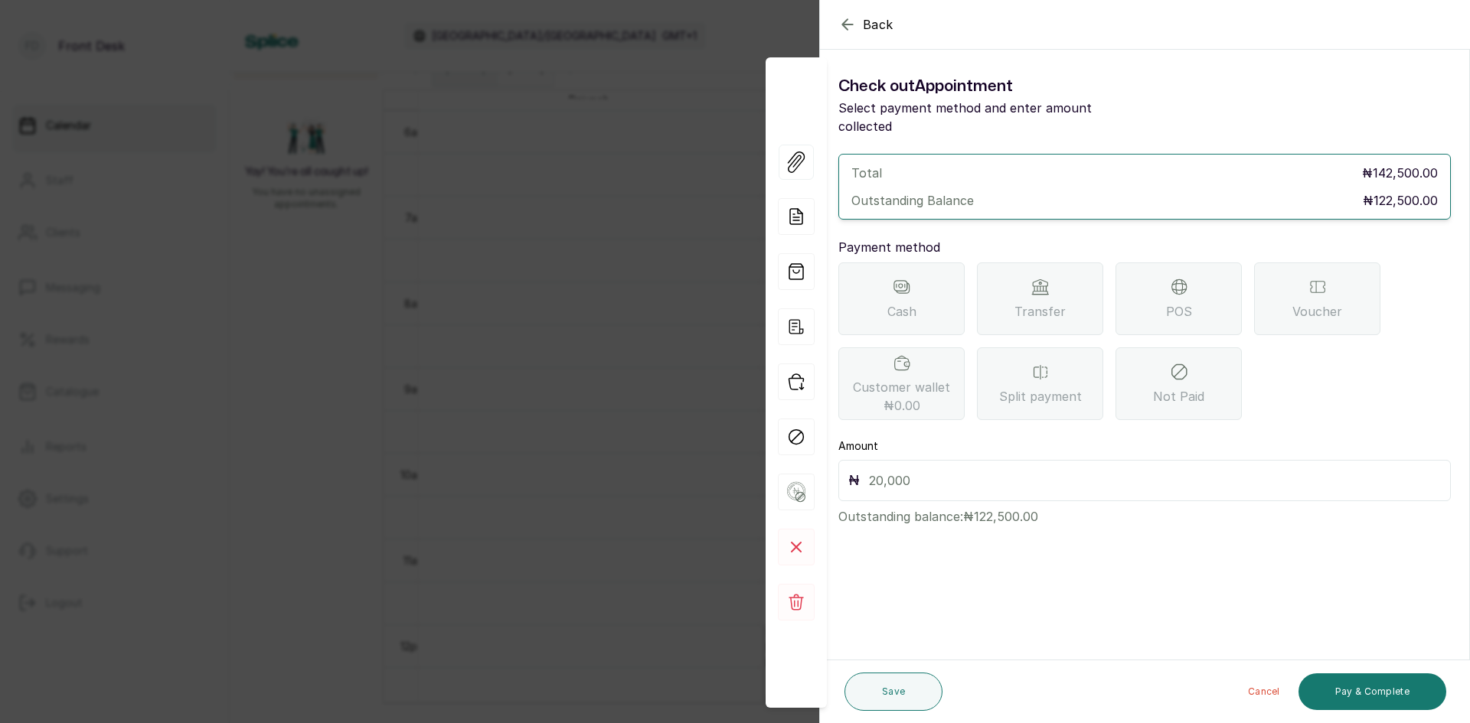
click at [1151, 278] on div "POS" at bounding box center [1178, 299] width 126 height 73
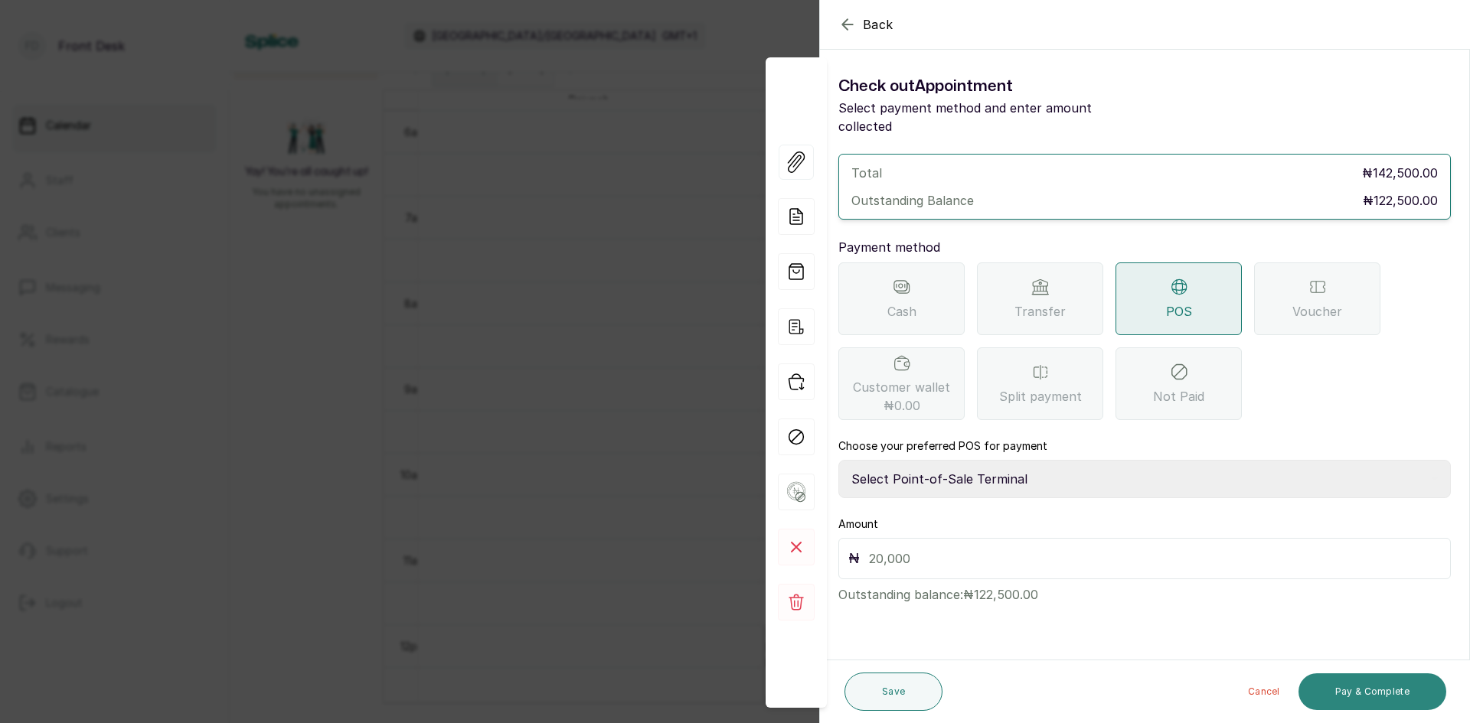
click at [1401, 684] on button "Pay & Complete" at bounding box center [1372, 692] width 148 height 37
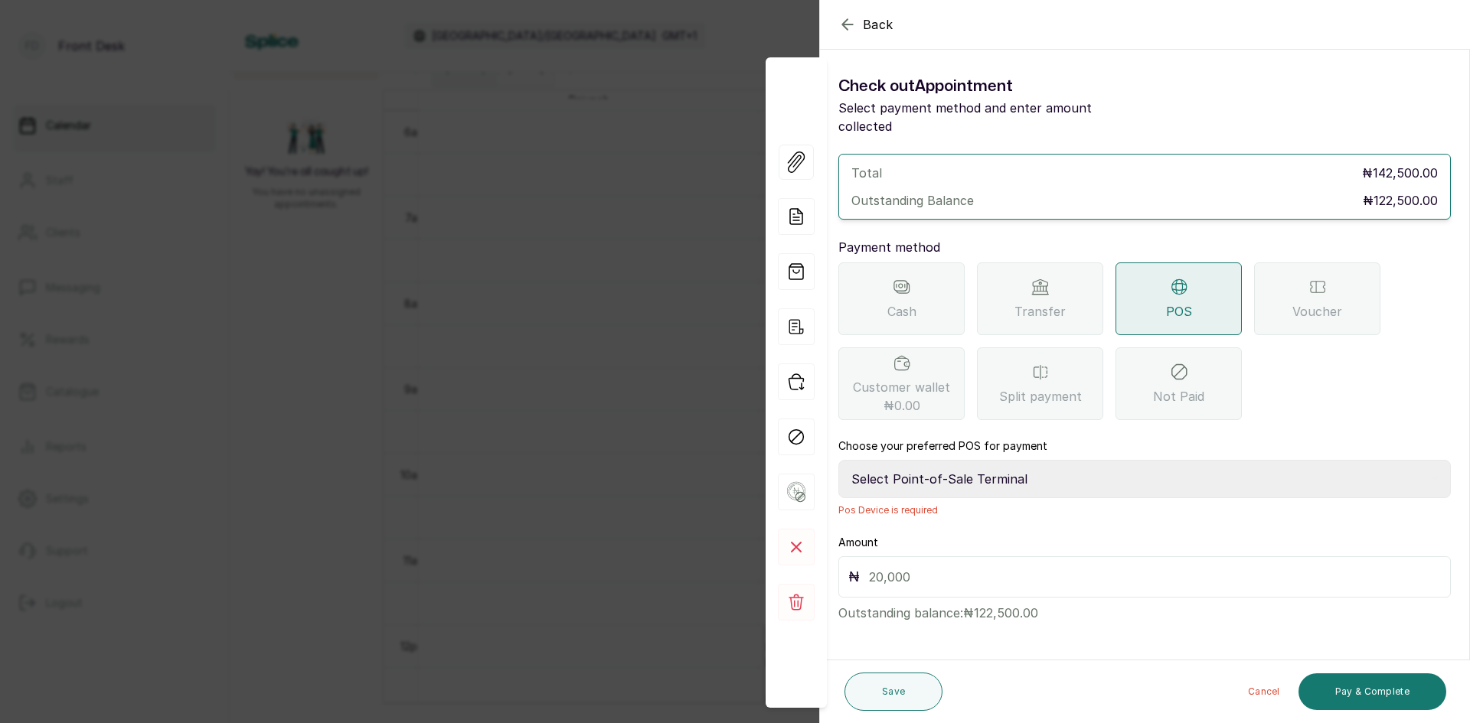
click at [958, 460] on select "Select Point-of-Sale Terminal SKN ANALYTICS MED AESTHETIC LIMITED Fairmoney Mic…" at bounding box center [1144, 479] width 612 height 38
select select "43129536-bd7e-4b6d-8e8c-ab2c46322d67"
click at [838, 460] on select "Select Point-of-Sale Terminal SKN ANALYTICS MED AESTHETIC LIMITED Fairmoney Mic…" at bounding box center [1144, 479] width 612 height 38
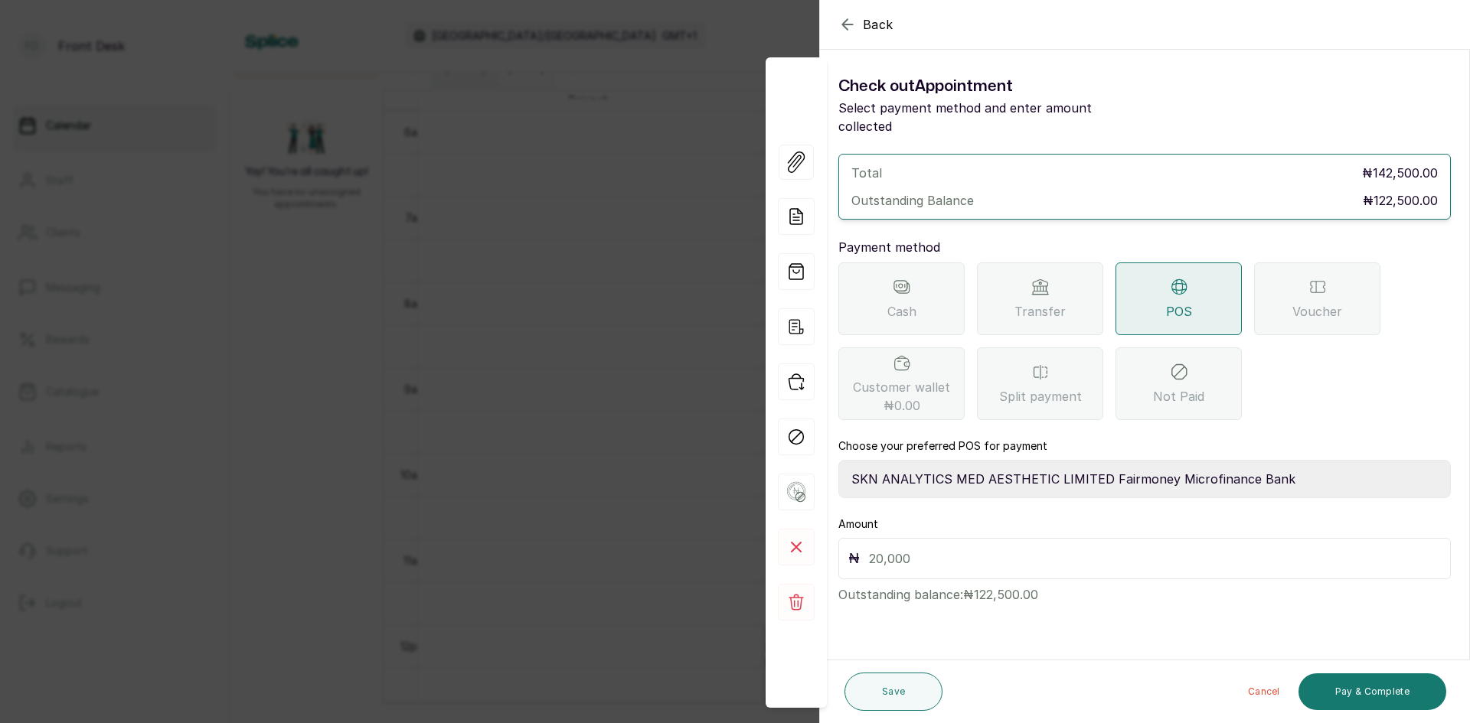
click at [959, 551] on div "₦" at bounding box center [1144, 558] width 612 height 41
click at [957, 548] on input "text" at bounding box center [1155, 558] width 572 height 21
type input "122,500"
click at [1361, 697] on button "Pay & Complete" at bounding box center [1372, 692] width 148 height 37
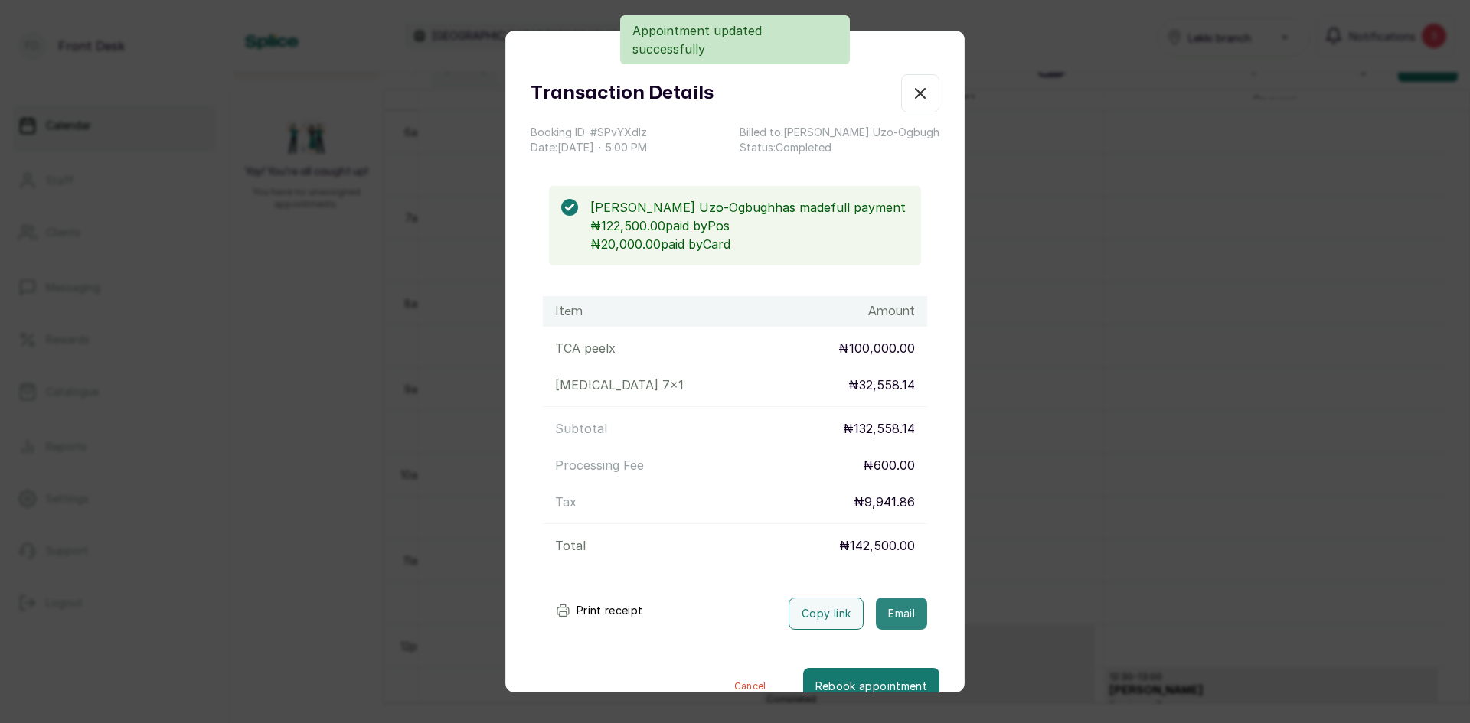
click at [896, 611] on button "Email" at bounding box center [901, 614] width 51 height 32
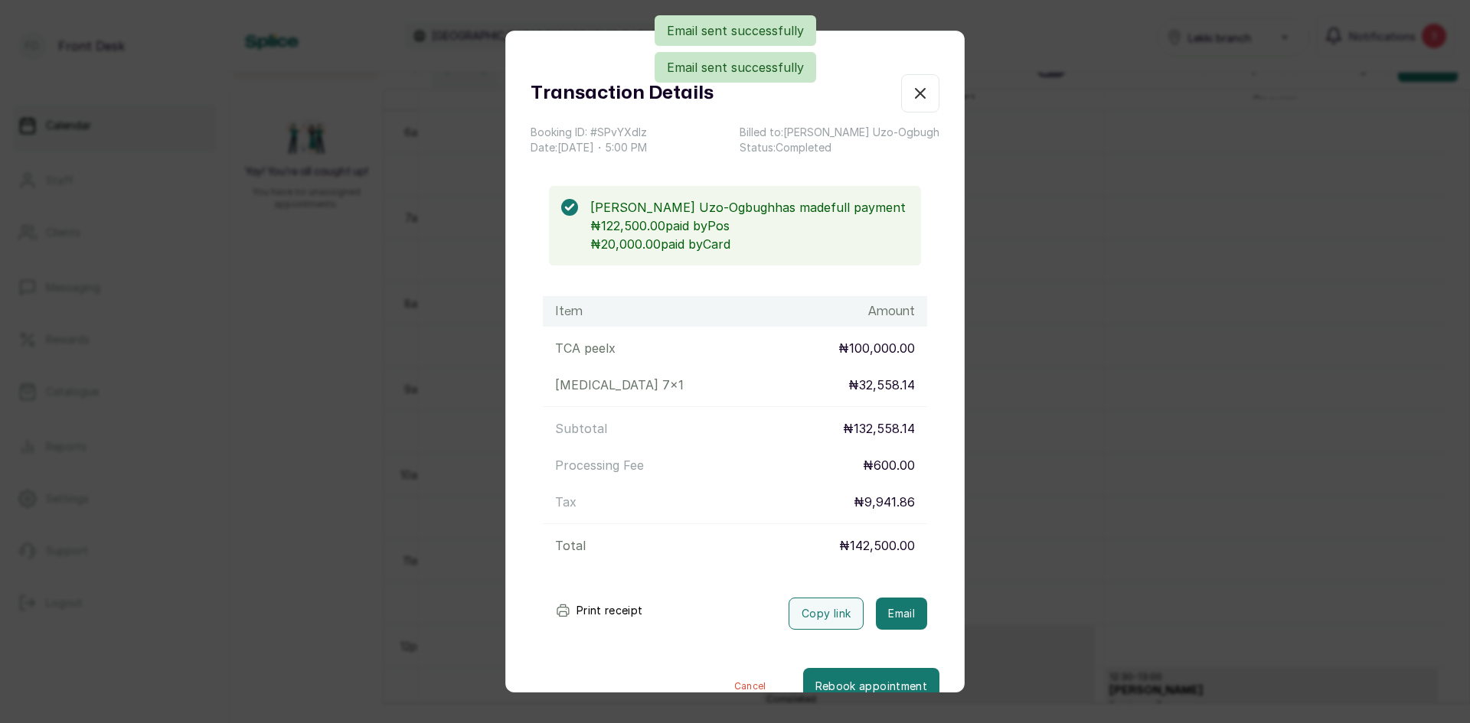
click at [1073, 445] on div "Transaction Details Booking ID: # SPvYXdlz Date: [DATE] ・ 5:00 PM Billed to: [P…" at bounding box center [735, 361] width 1470 height 723
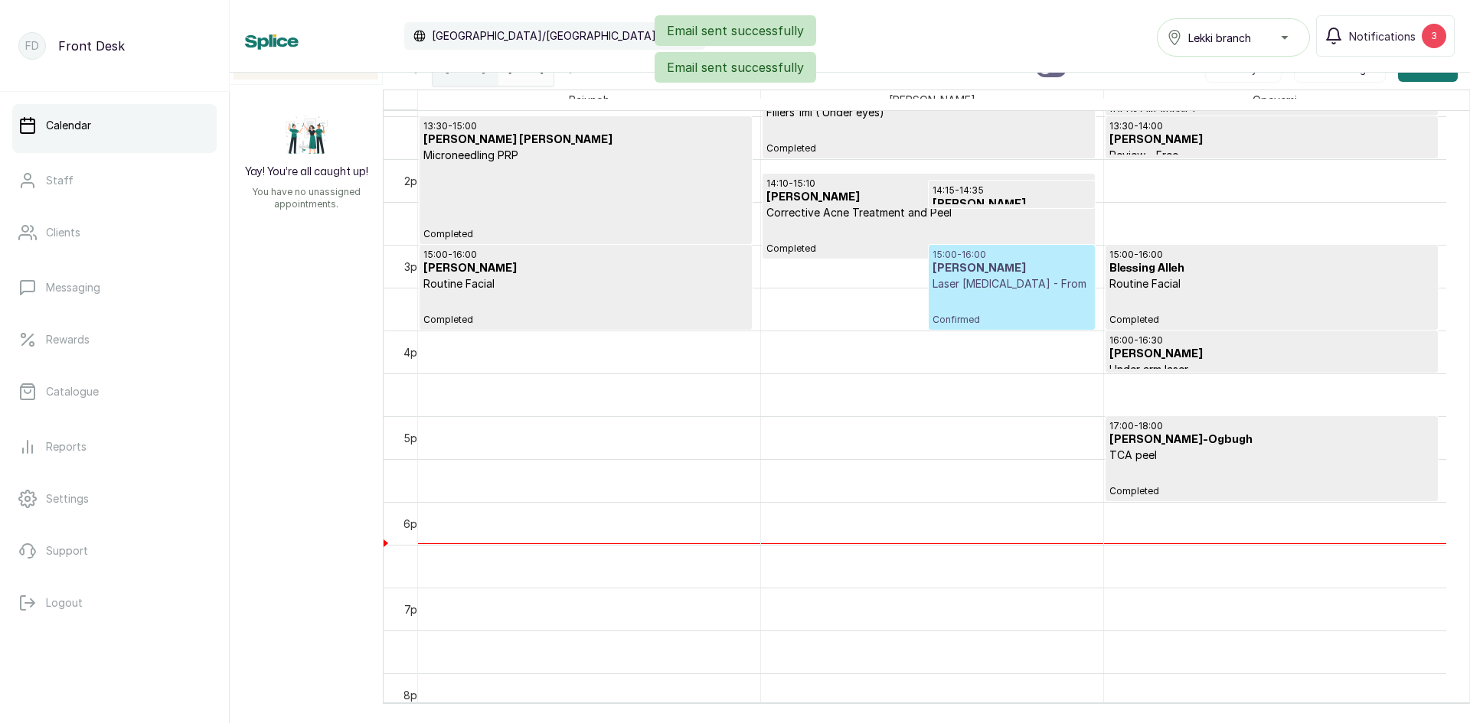
scroll to position [1204, 0]
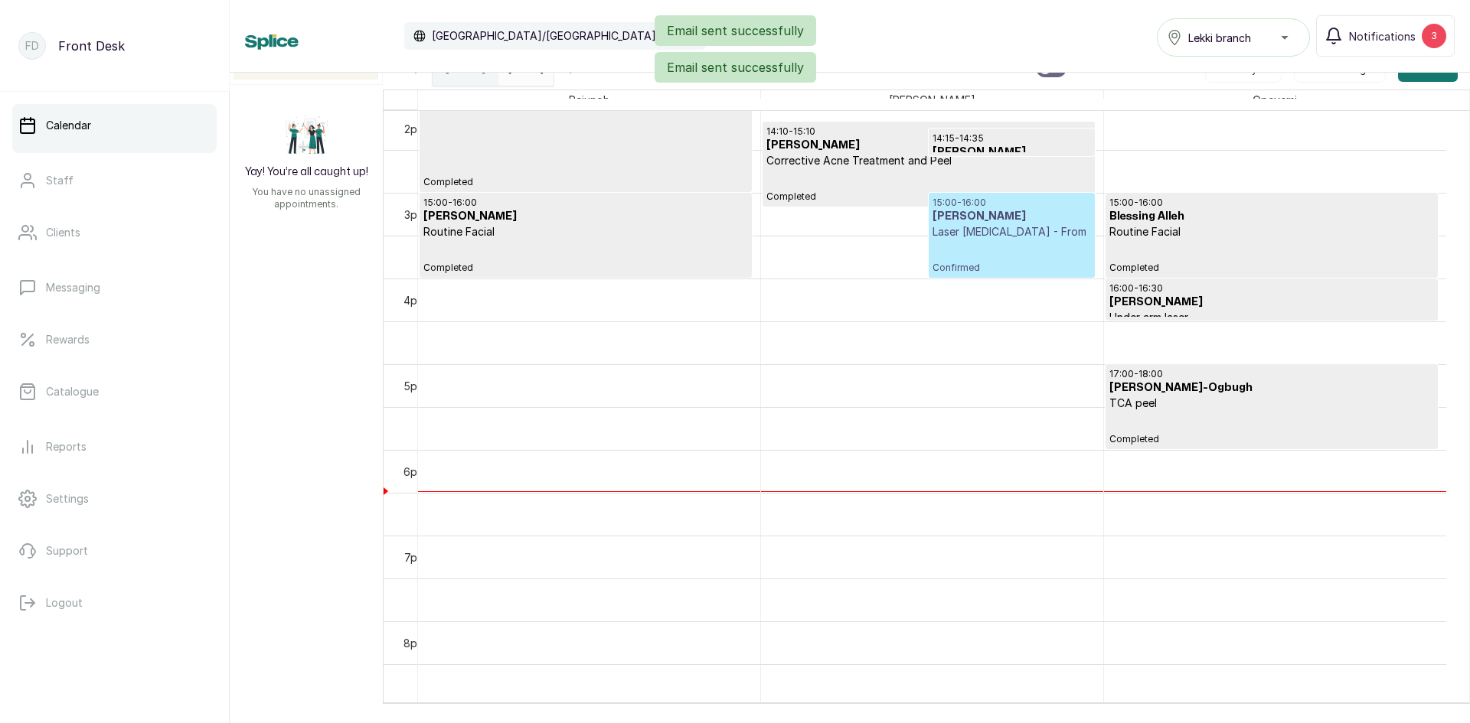
click at [1036, 240] on p "Laser [MEDICAL_DATA] - From" at bounding box center [1011, 231] width 158 height 15
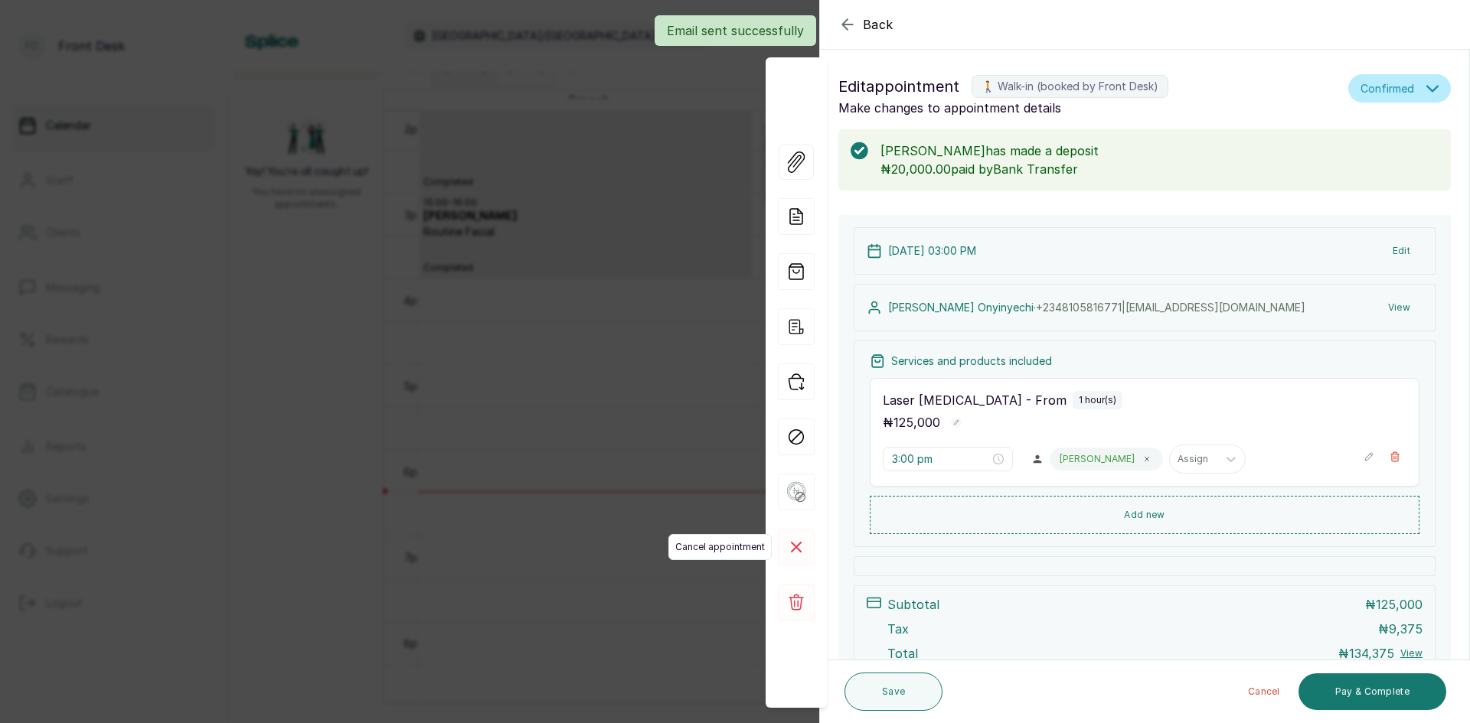
click at [801, 540] on rect at bounding box center [796, 547] width 37 height 37
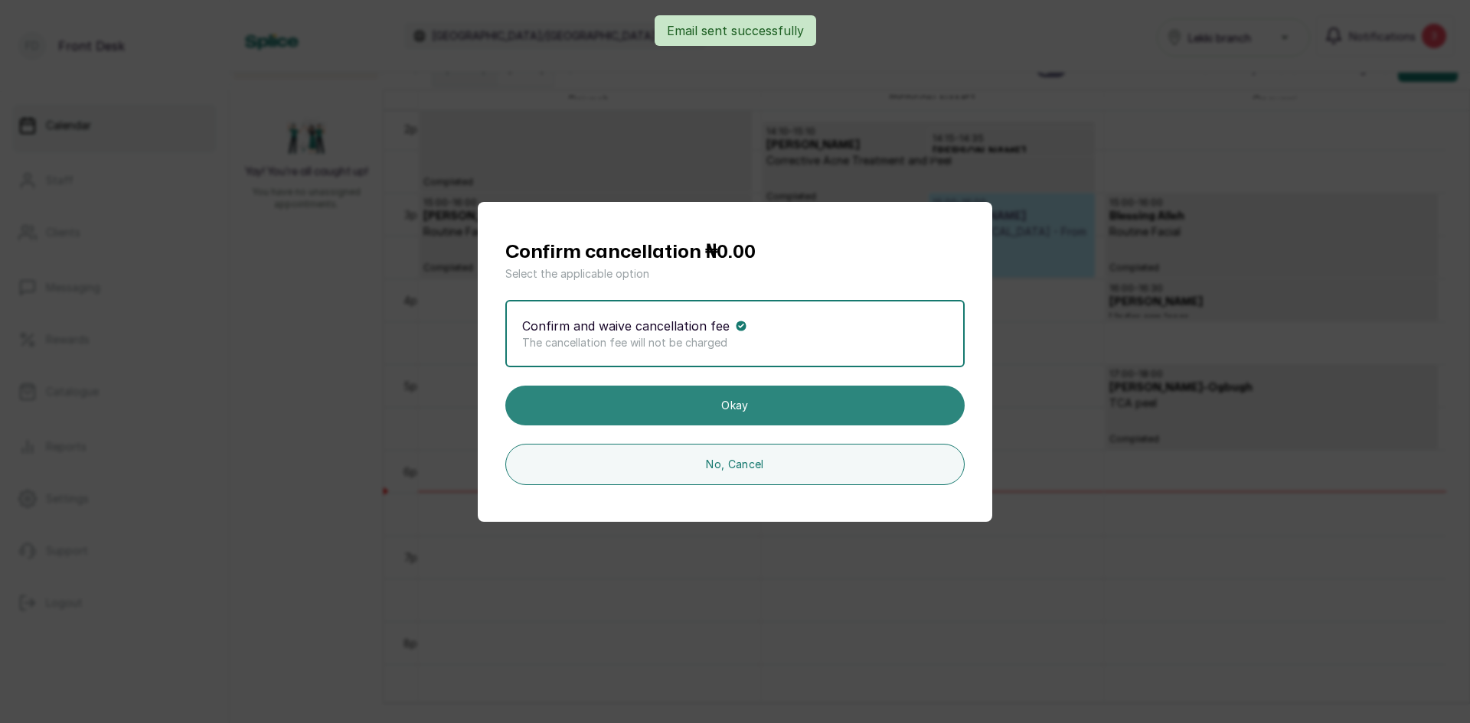
click at [800, 406] on button "Okay" at bounding box center [734, 406] width 459 height 40
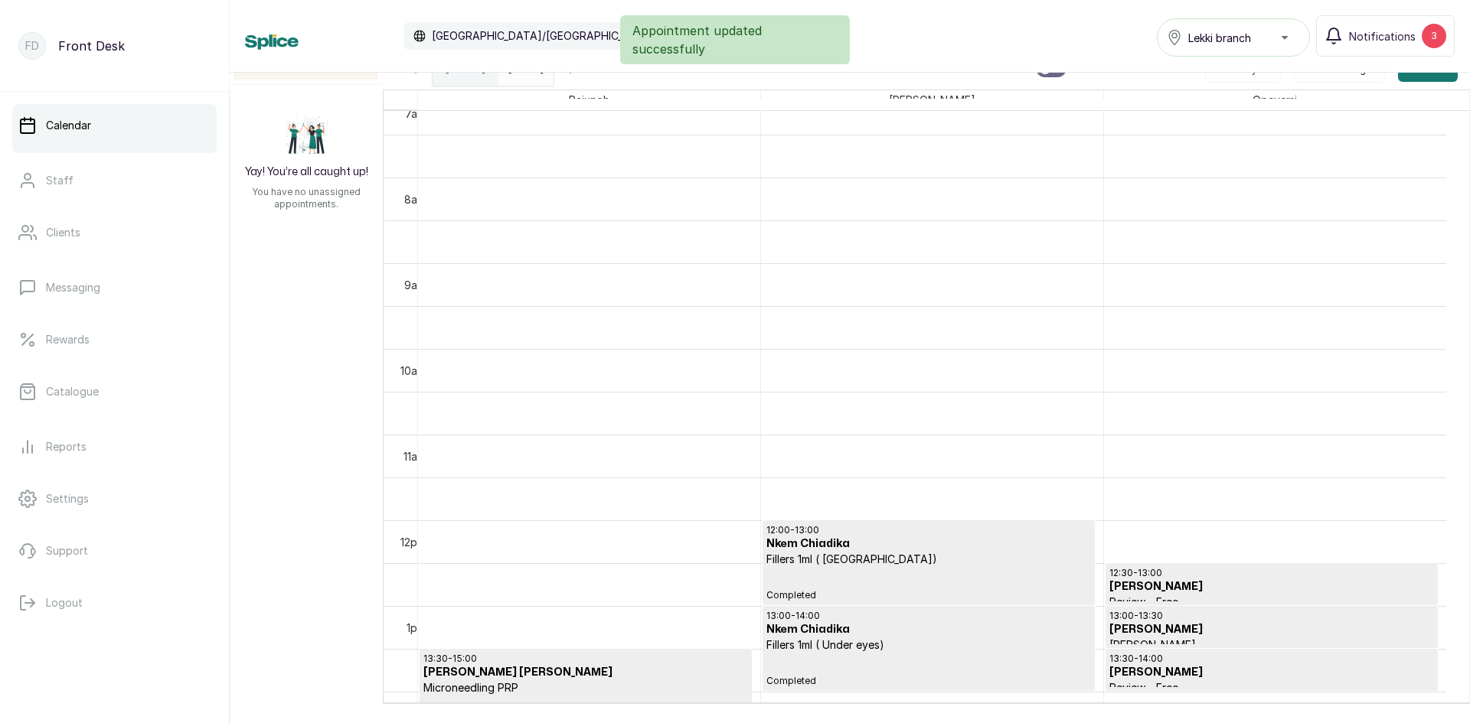
scroll to position [592, 0]
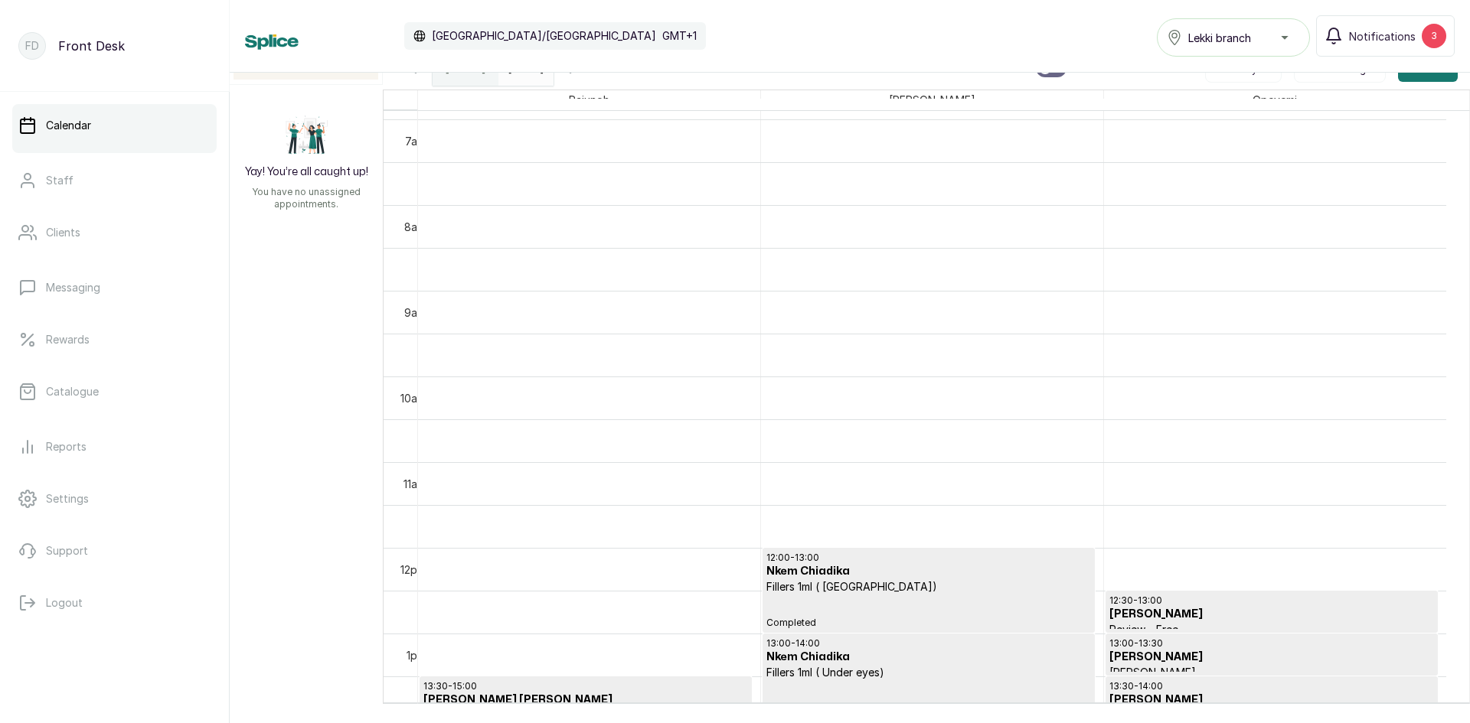
click at [155, 117] on link "Calendar" at bounding box center [114, 125] width 204 height 43
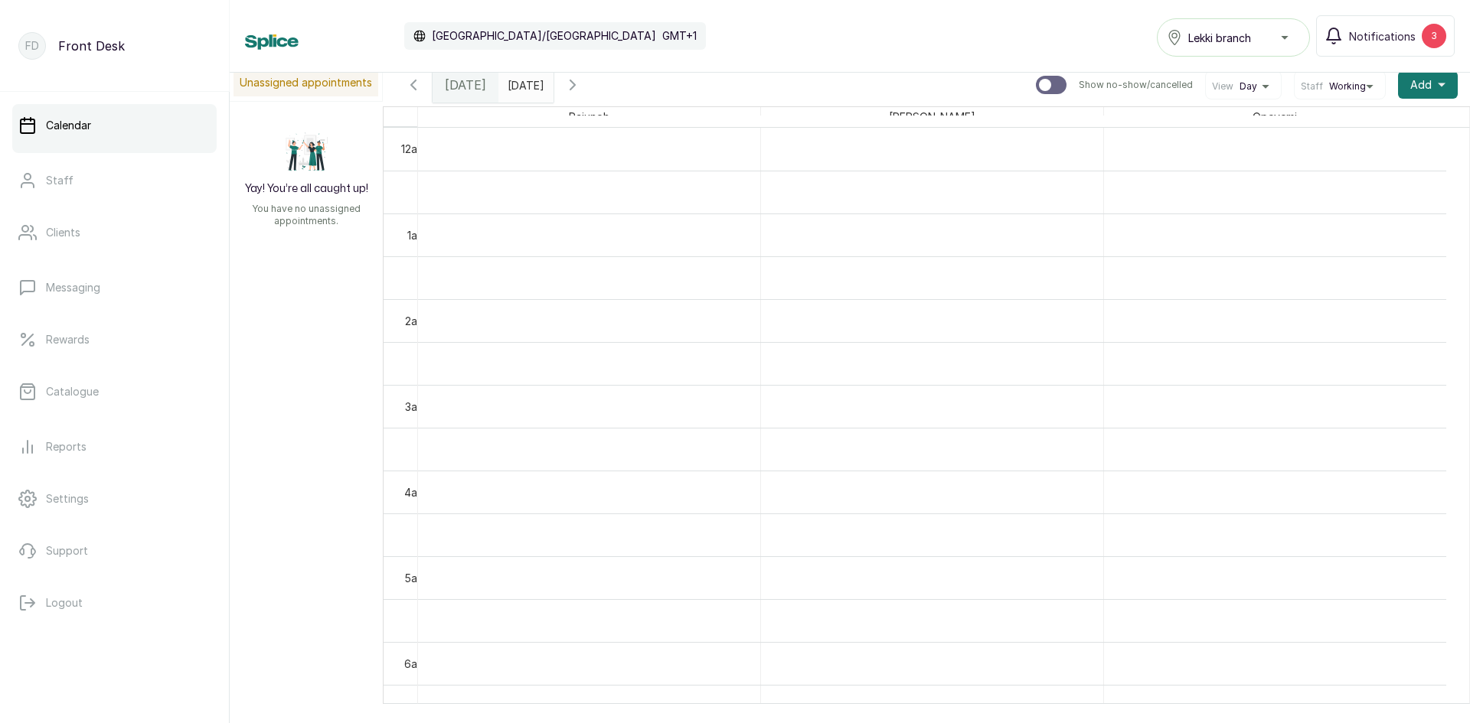
scroll to position [0, 0]
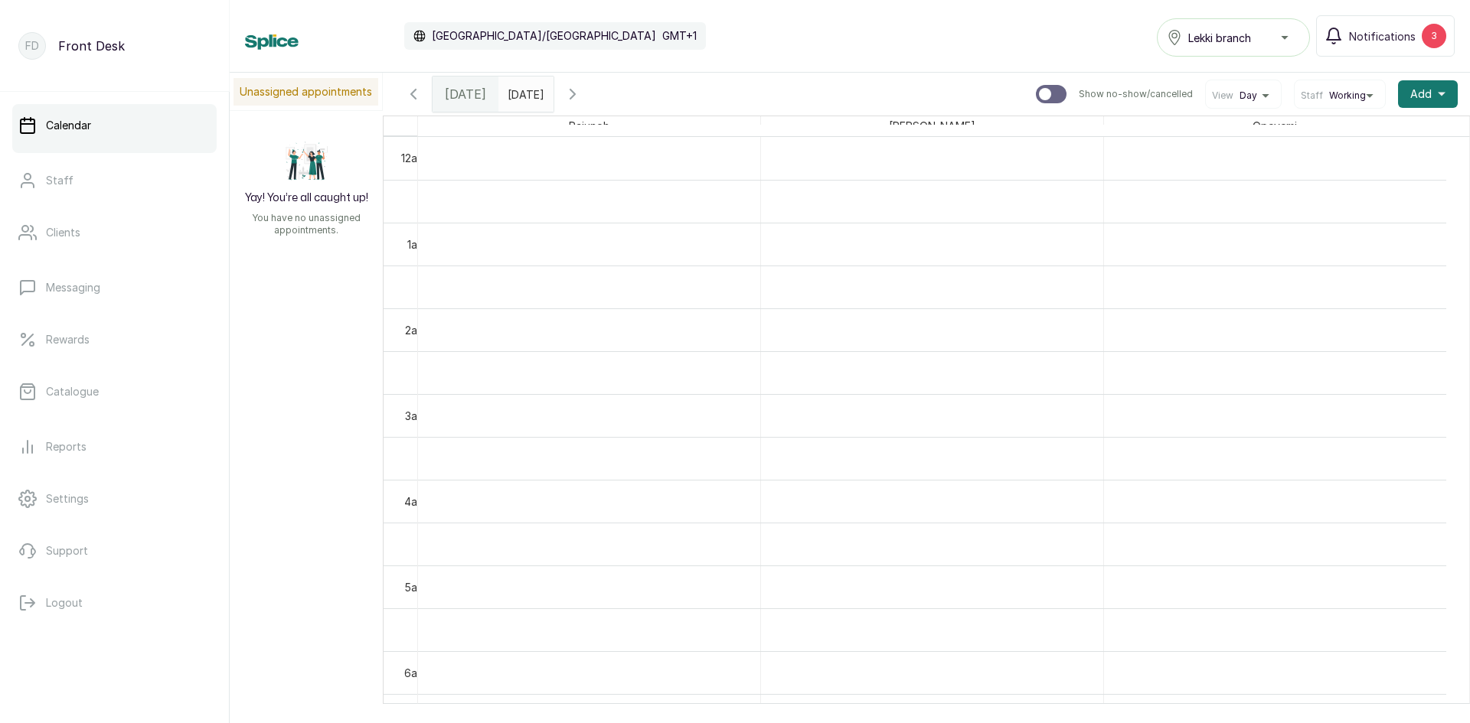
type input "dd/MM/yyyy"
click at [519, 91] on input "dd/MM/yyyy" at bounding box center [511, 90] width 24 height 26
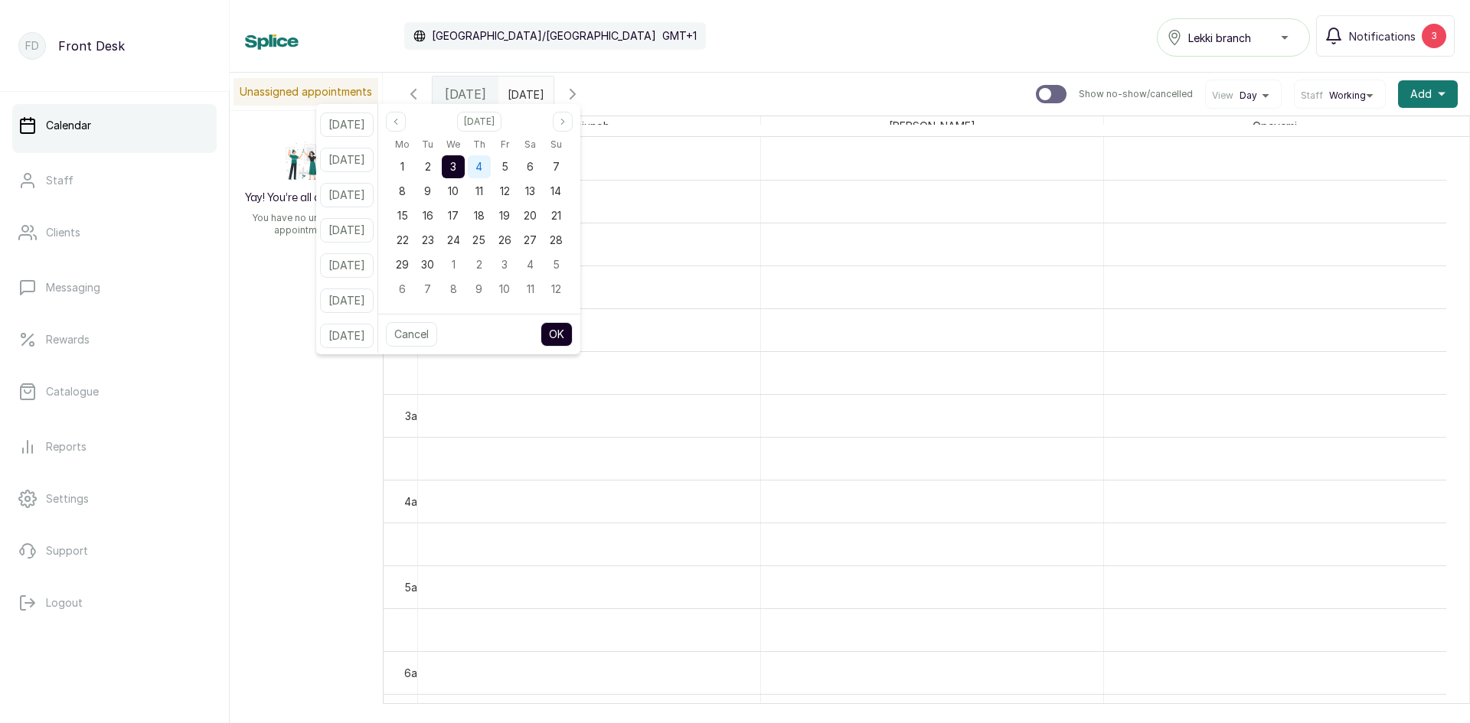
click at [482, 167] on span "4" at bounding box center [478, 166] width 7 height 13
click at [573, 330] on button "OK" at bounding box center [556, 334] width 32 height 24
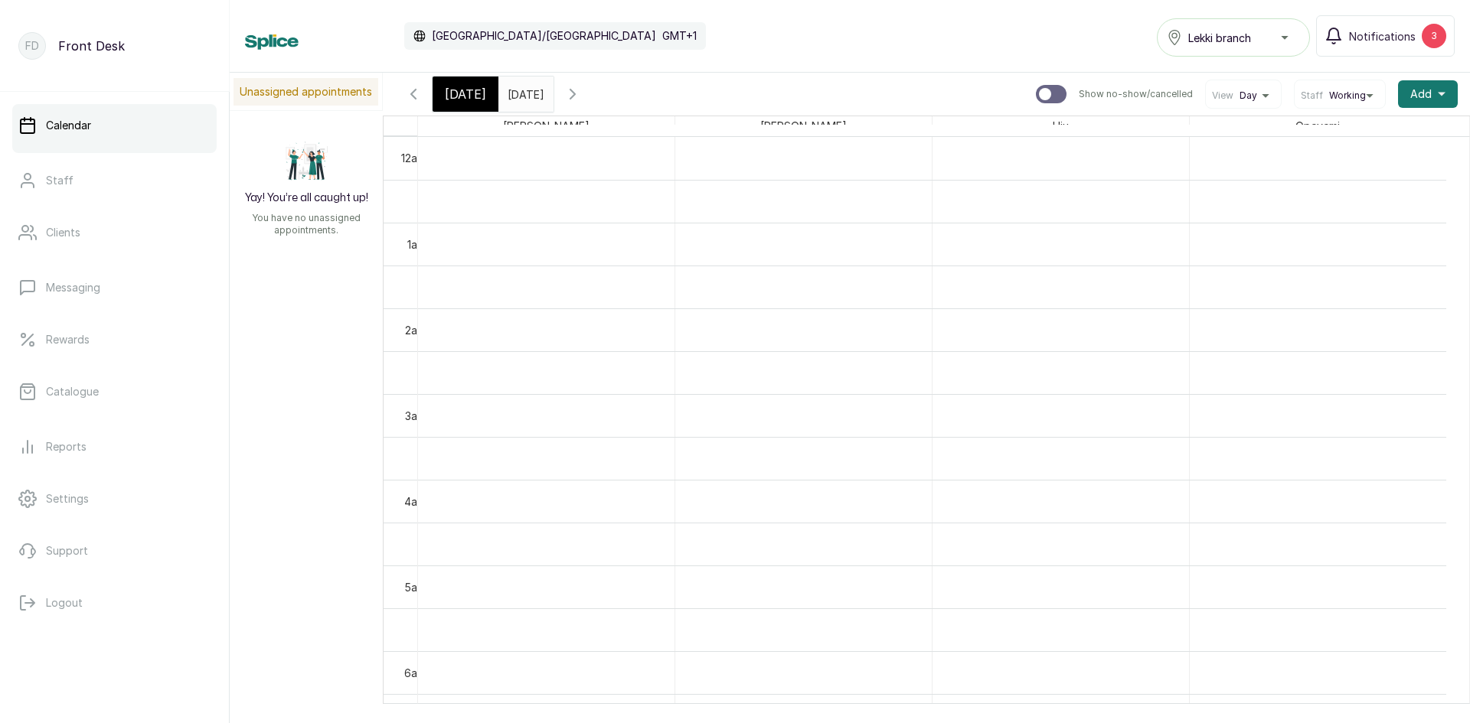
type input "[DATE]"
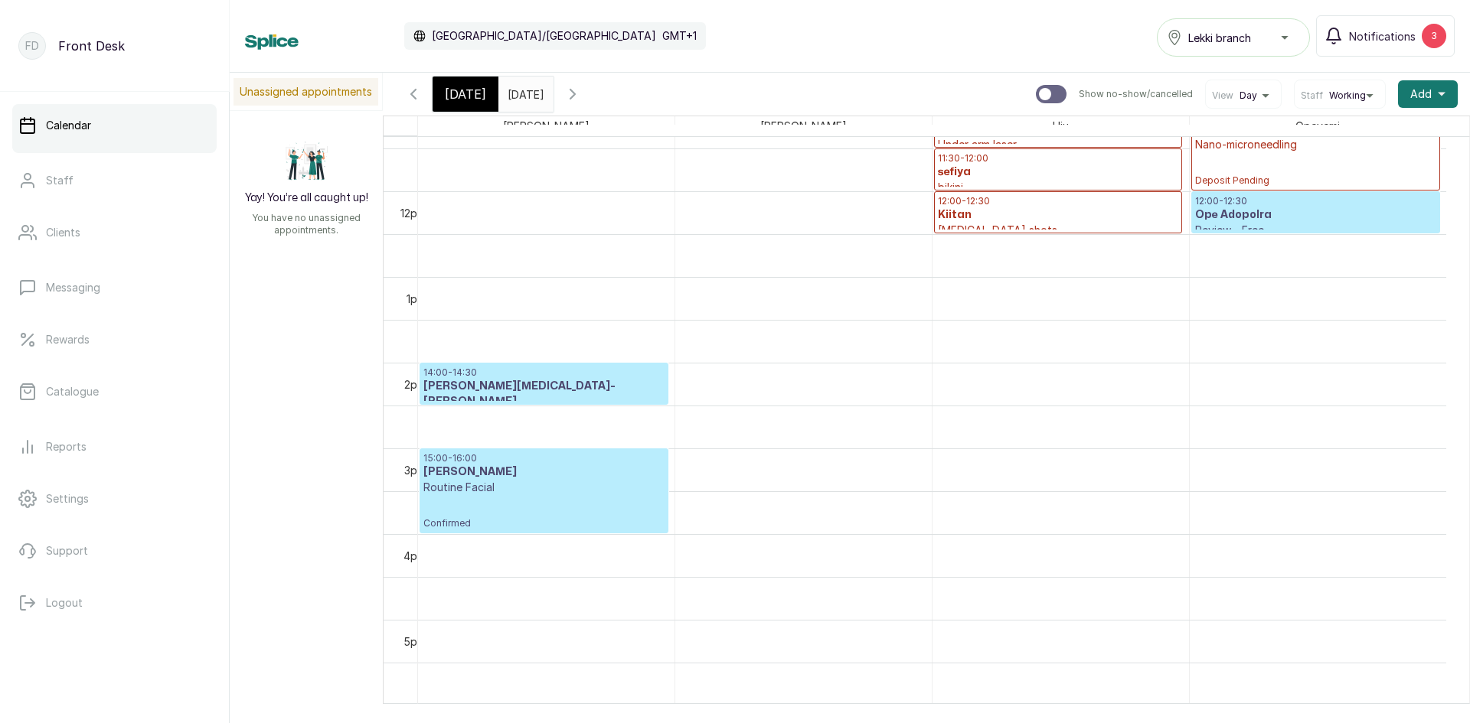
click at [521, 392] on h3 "[PERSON_NAME][MEDICAL_DATA]-[PERSON_NAME]" at bounding box center [543, 394] width 241 height 31
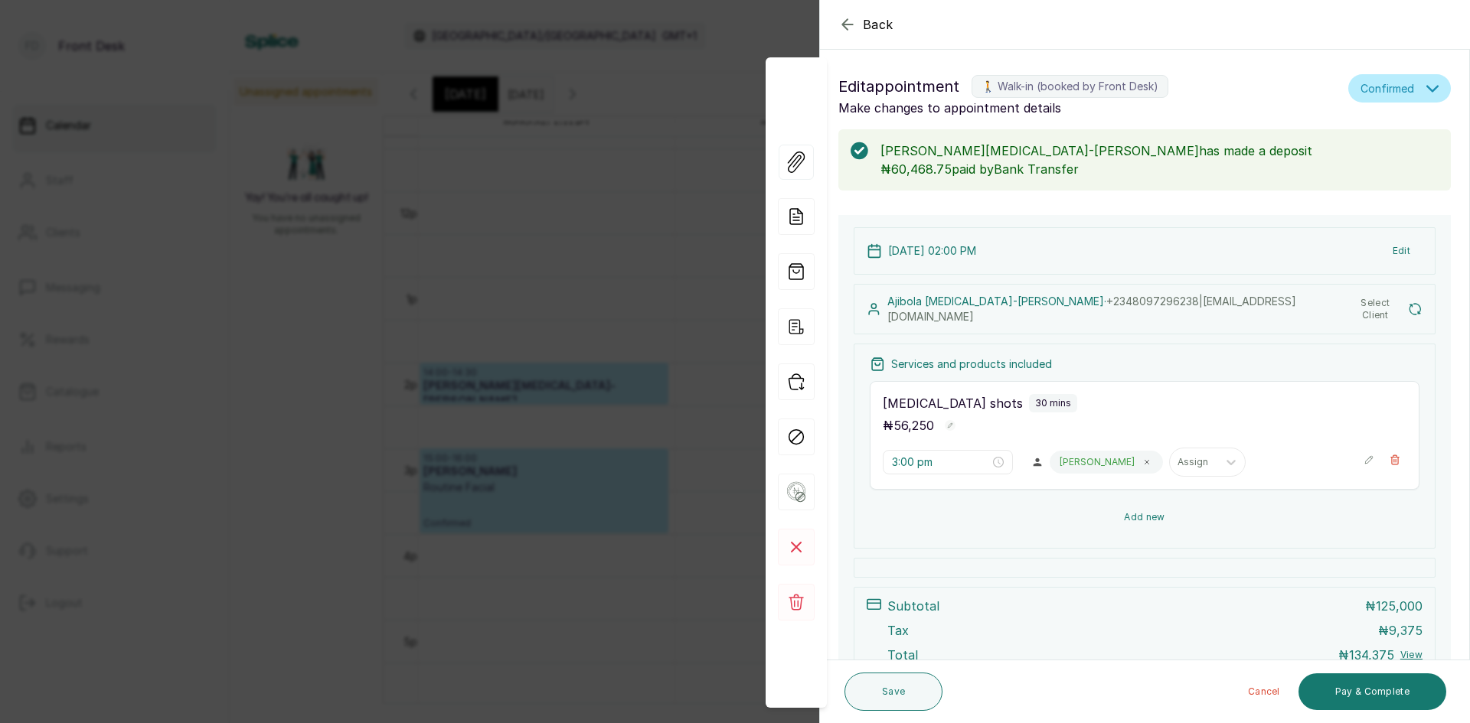
type input "2:00 pm"
click at [92, 277] on div "Back Appointment Details Edit appointment 🚶 Walk-in (booked by Front Desk) Make…" at bounding box center [735, 361] width 1470 height 723
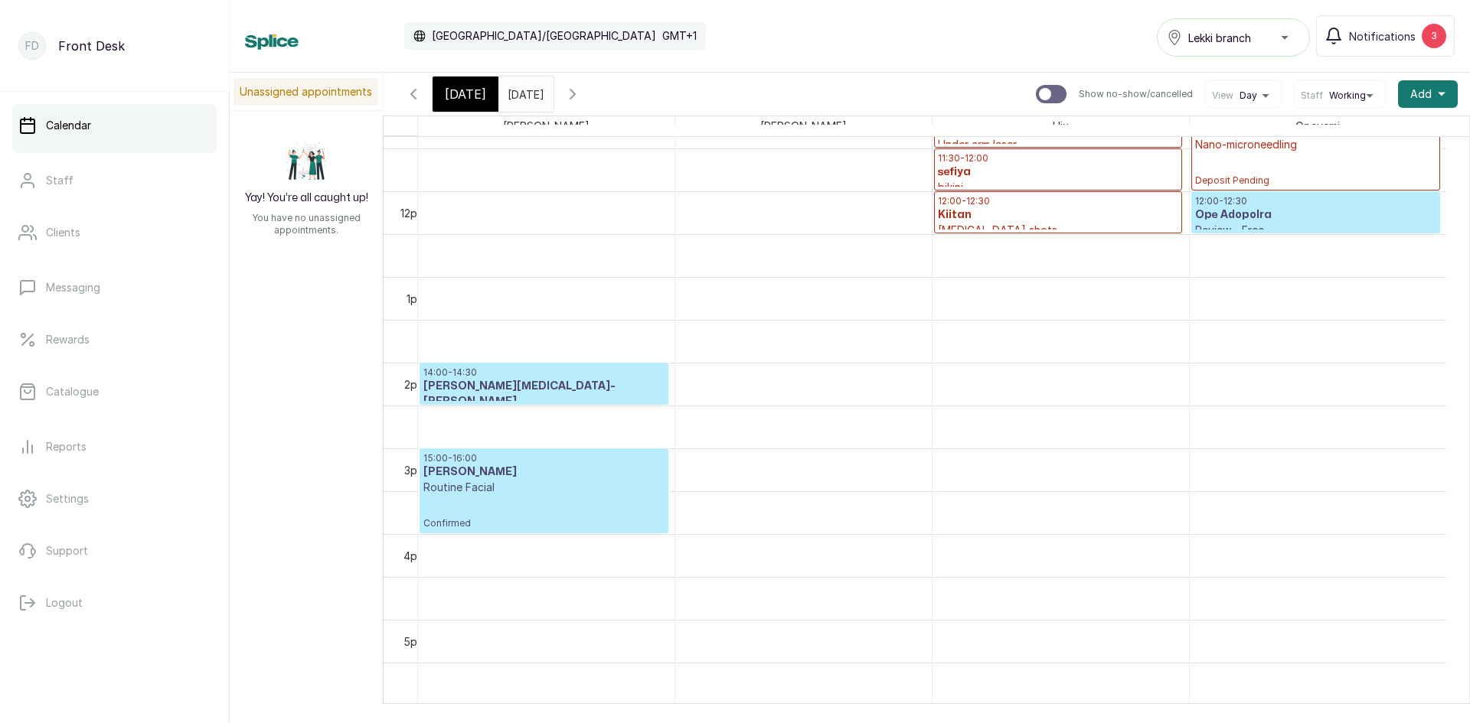
click at [153, 124] on link "Calendar" at bounding box center [114, 125] width 204 height 43
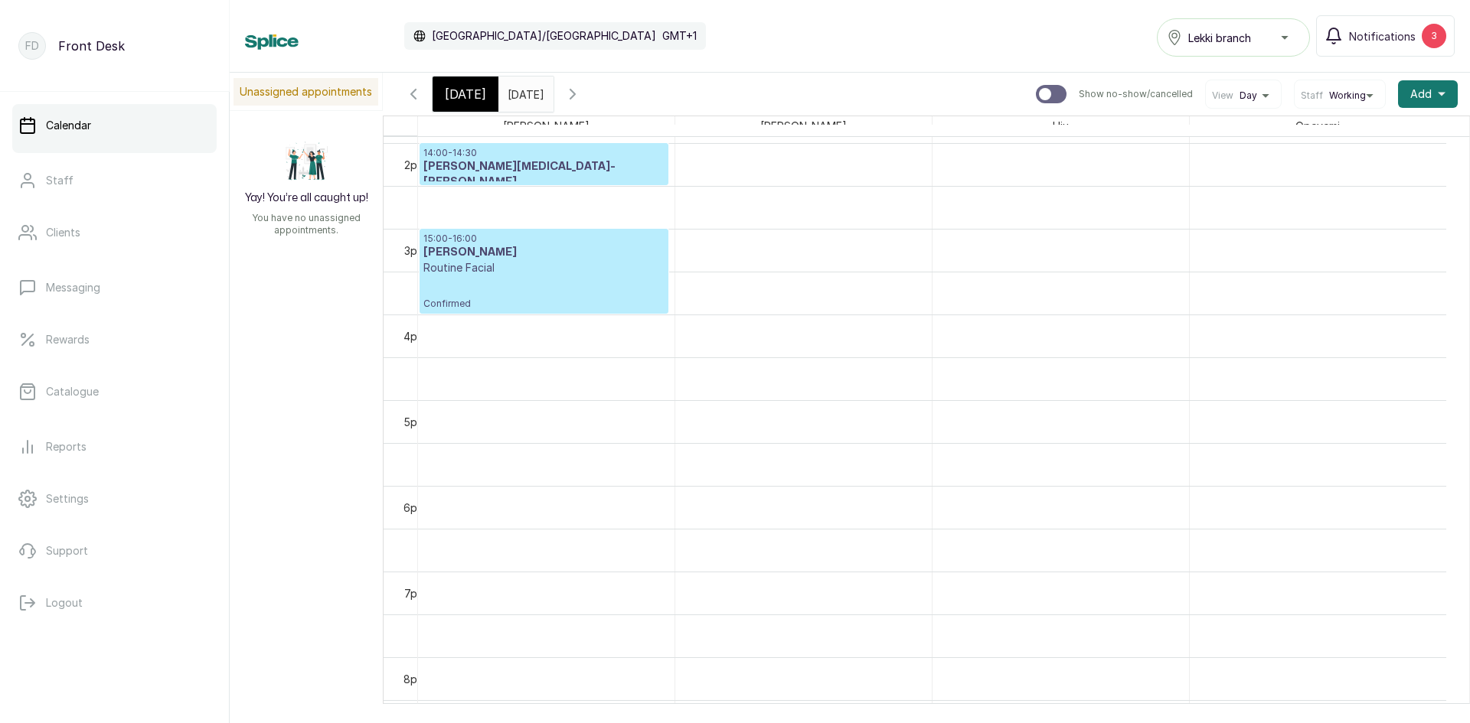
scroll to position [1031, 0]
